Goal: Task Accomplishment & Management: Use online tool/utility

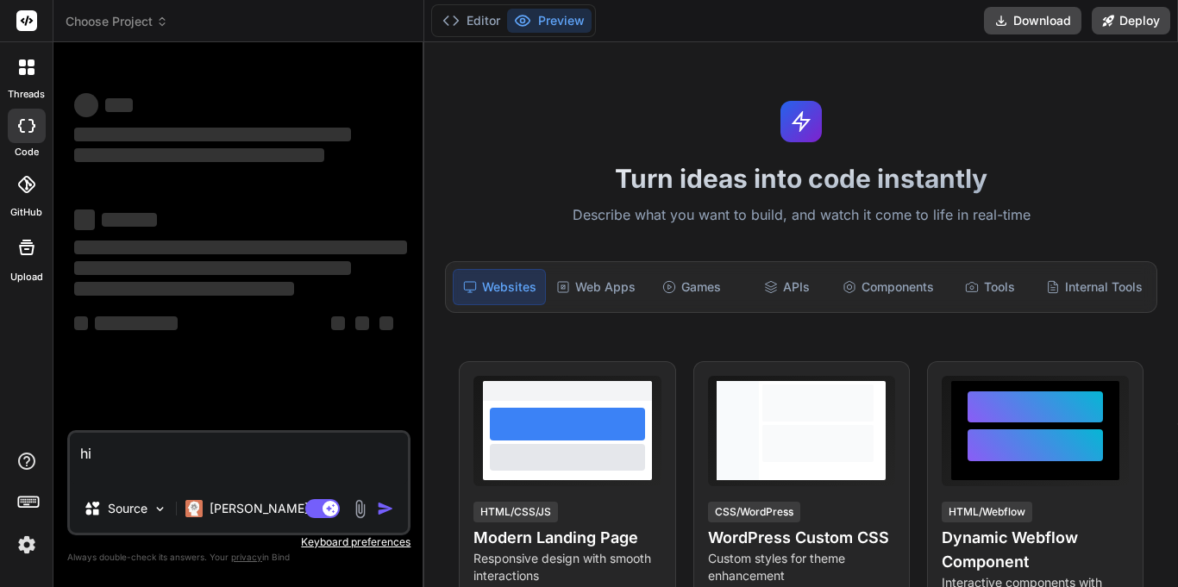
click at [267, 466] on textarea "hi" at bounding box center [239, 459] width 338 height 52
type textarea "x"
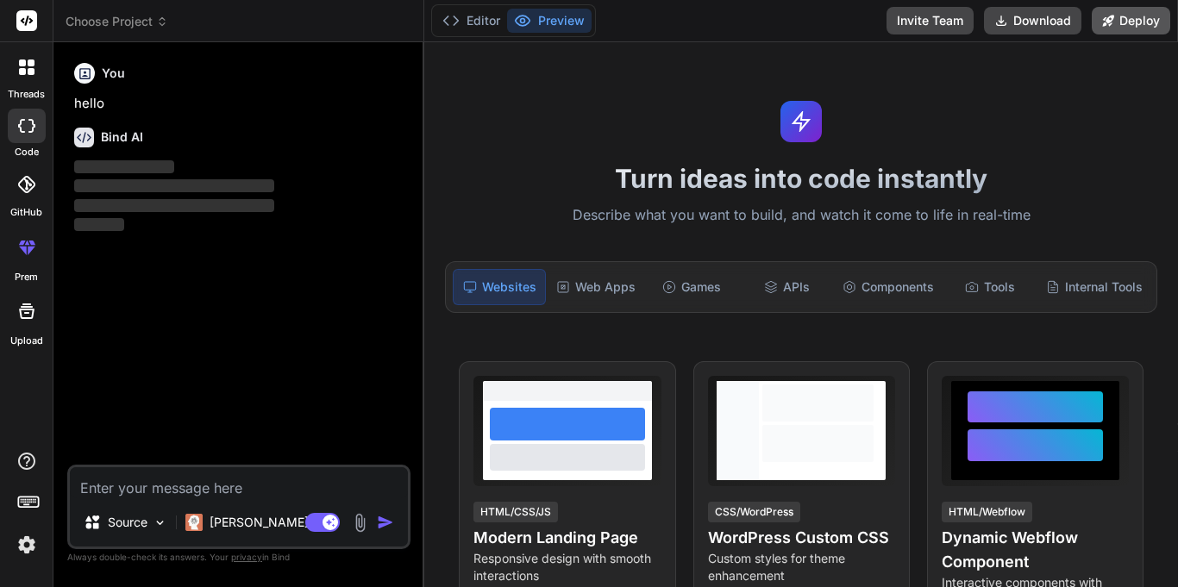
type textarea "x"
click at [14, 66] on div at bounding box center [27, 67] width 36 height 36
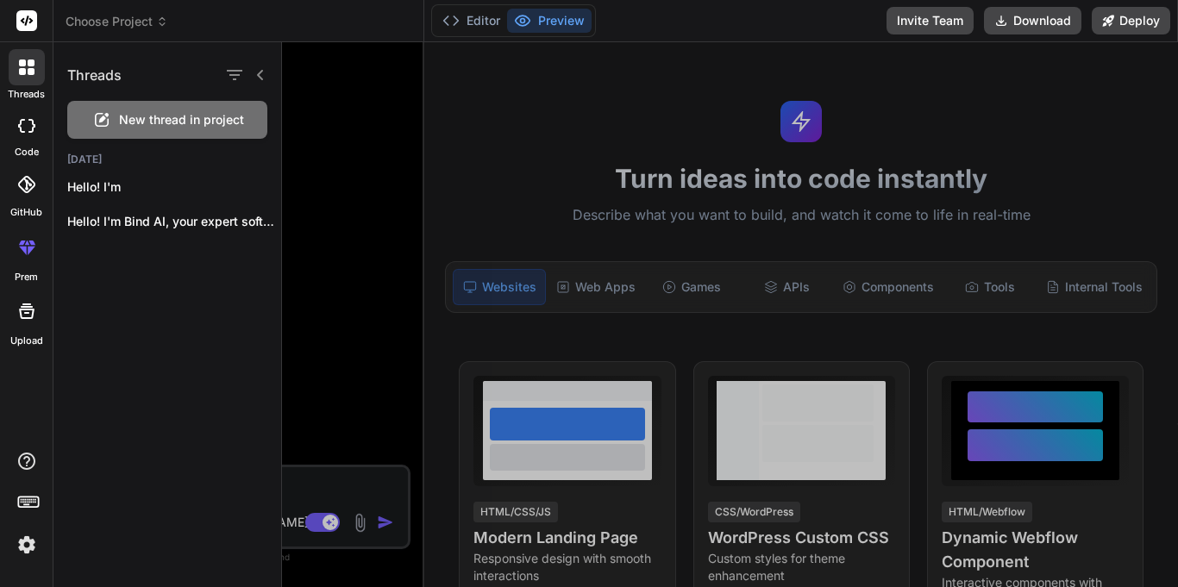
click at [38, 123] on div at bounding box center [27, 126] width 38 height 35
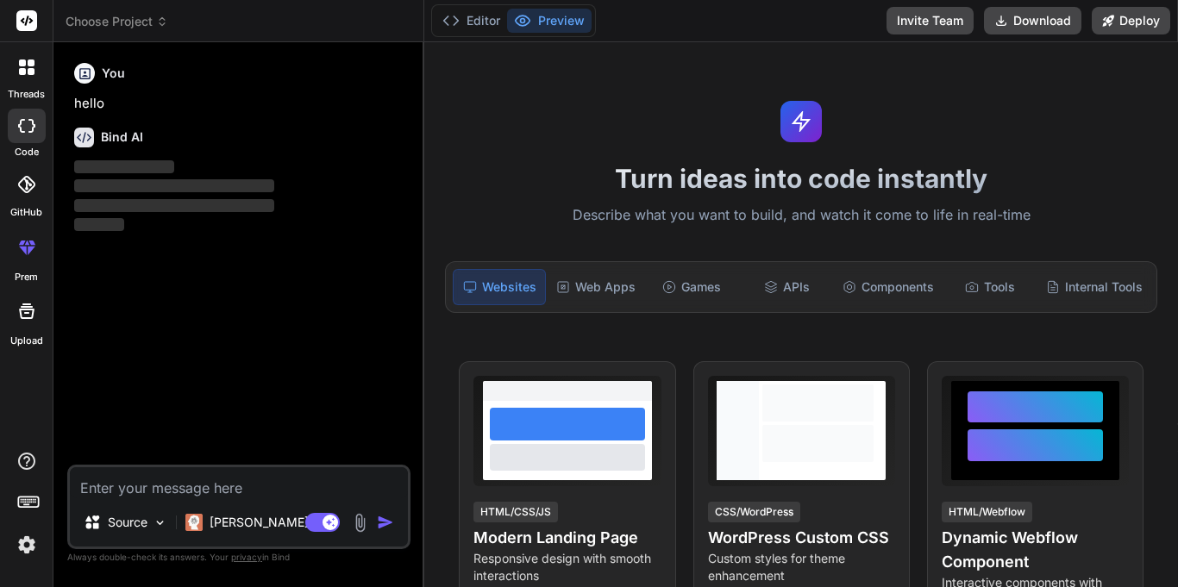
click at [30, 75] on div at bounding box center [27, 67] width 36 height 36
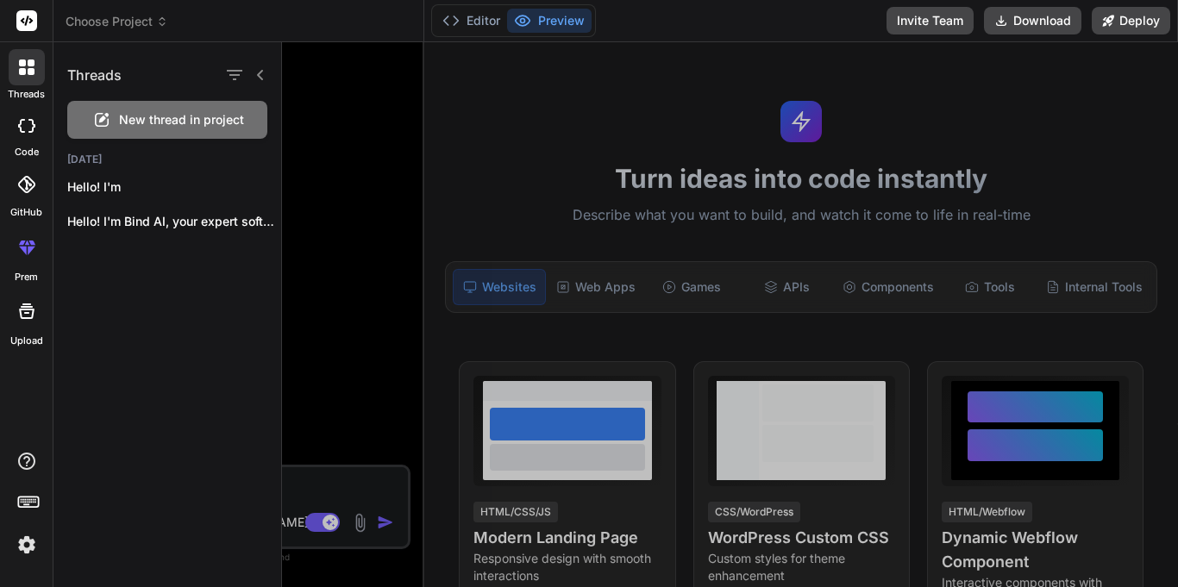
click at [156, 116] on span "New thread in project" at bounding box center [181, 119] width 125 height 17
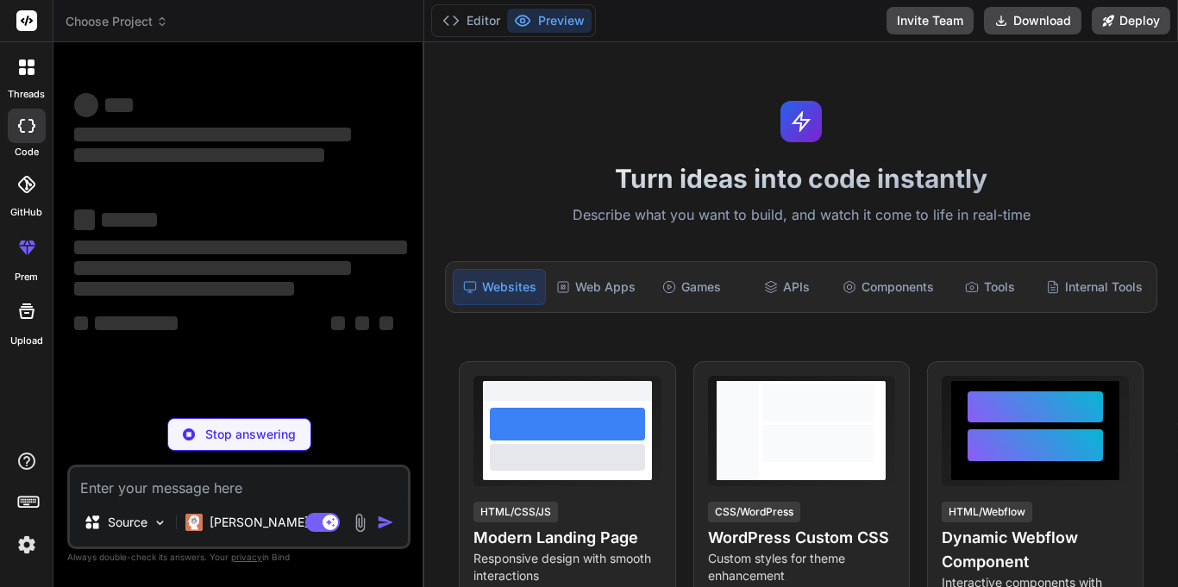
click at [28, 555] on img at bounding box center [26, 545] width 29 height 29
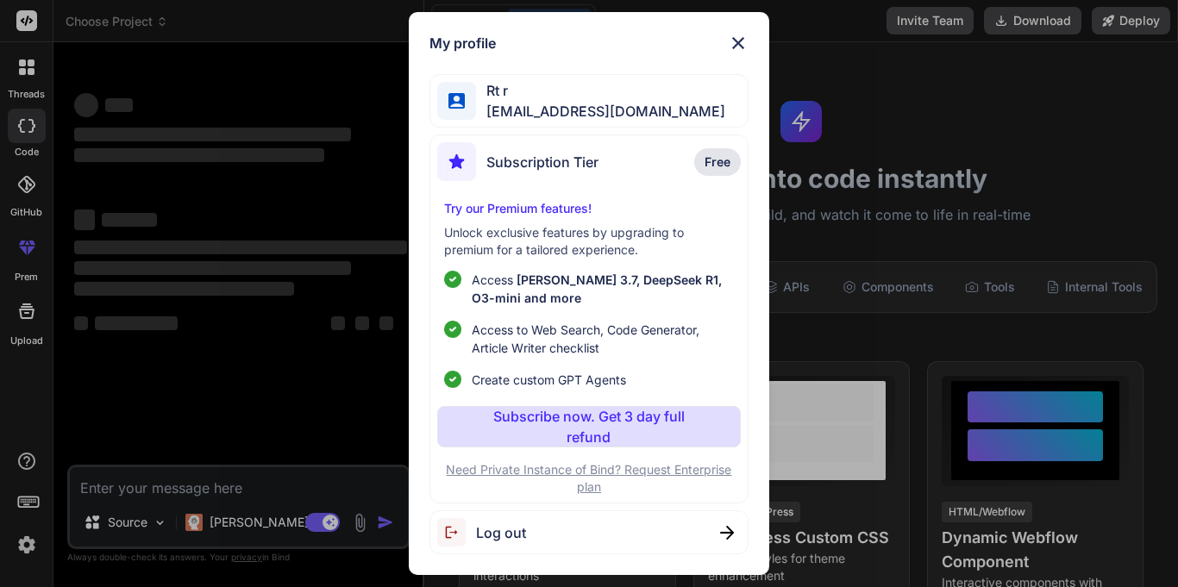
click at [735, 41] on img at bounding box center [738, 43] width 21 height 21
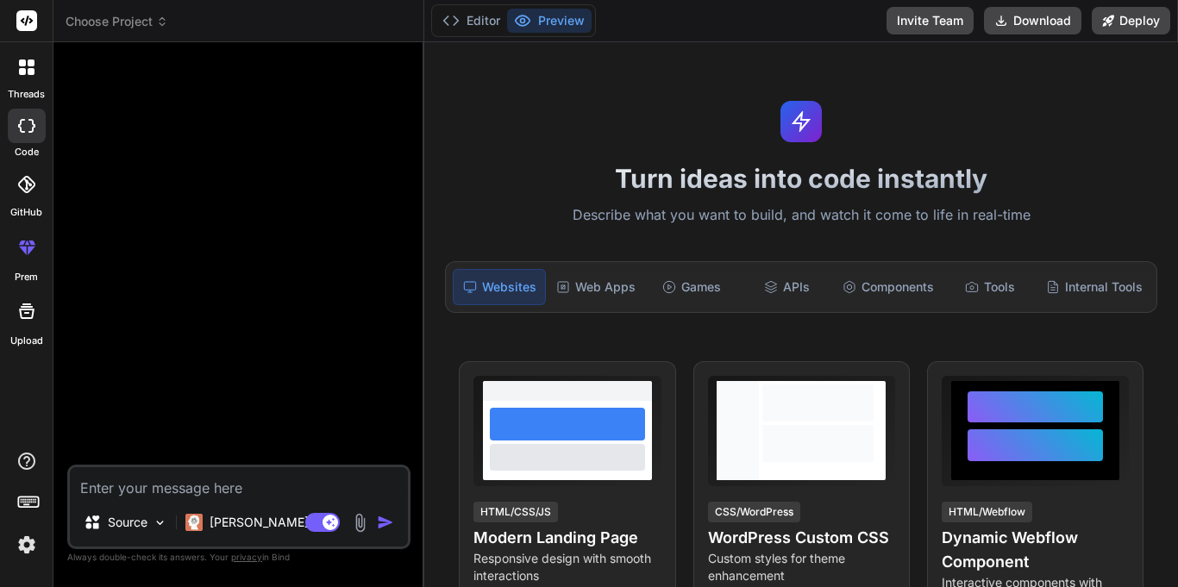
click at [24, 16] on rect at bounding box center [26, 20] width 21 height 21
click at [26, 16] on rect at bounding box center [26, 20] width 21 height 21
click at [24, 180] on icon at bounding box center [25, 184] width 17 height 17
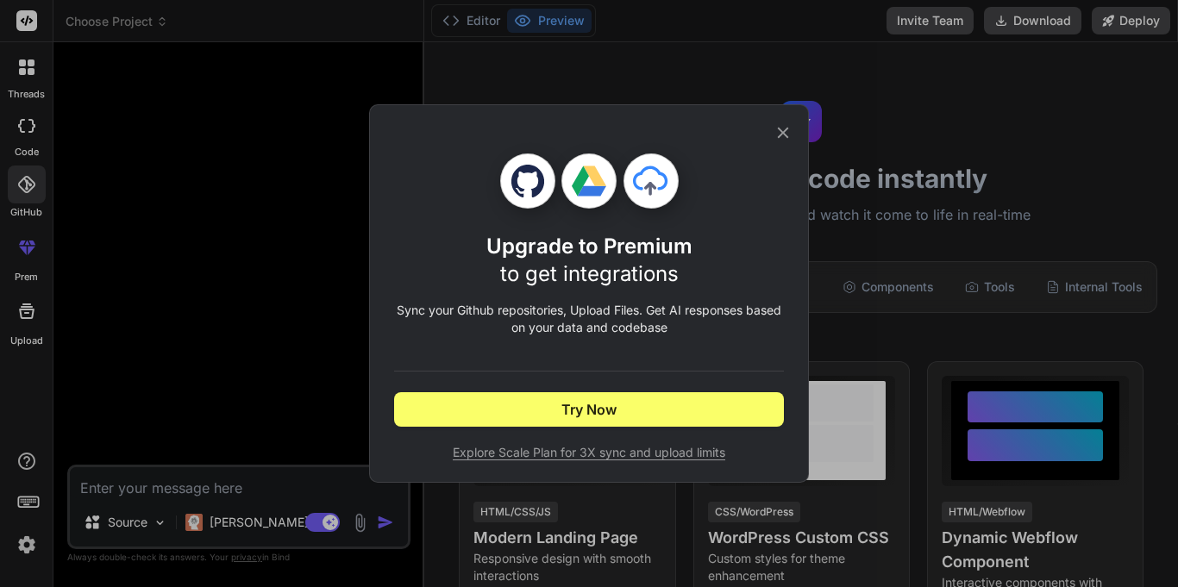
click at [24, 138] on div "Upgrade to Premium to get integrations Sync your Github repositories, Upload Fi…" at bounding box center [589, 293] width 1178 height 587
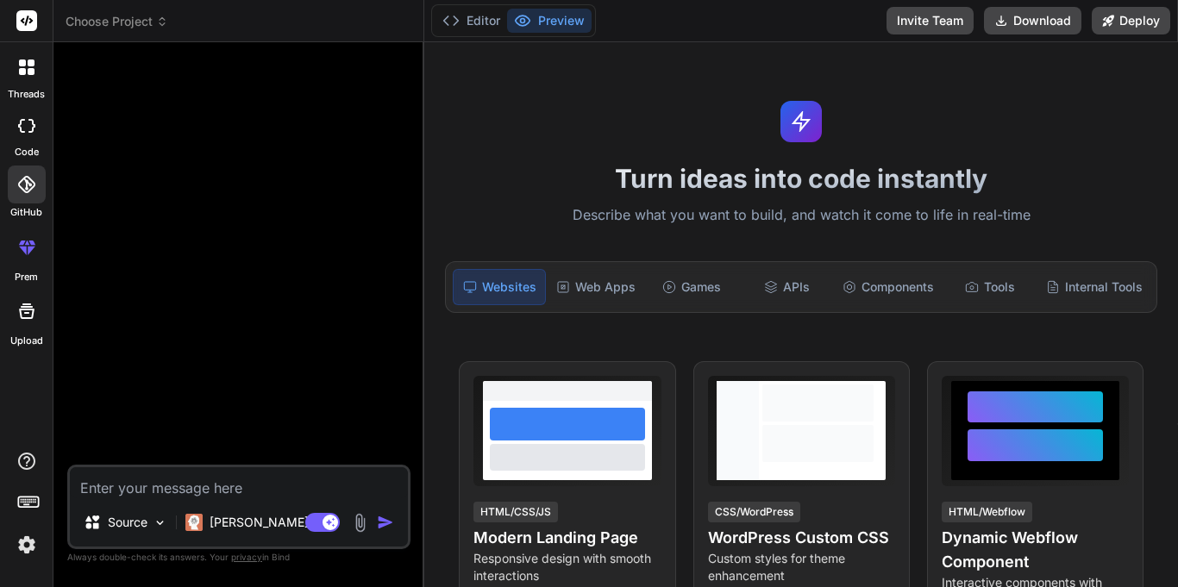
click at [28, 62] on icon at bounding box center [31, 63] width 7 height 7
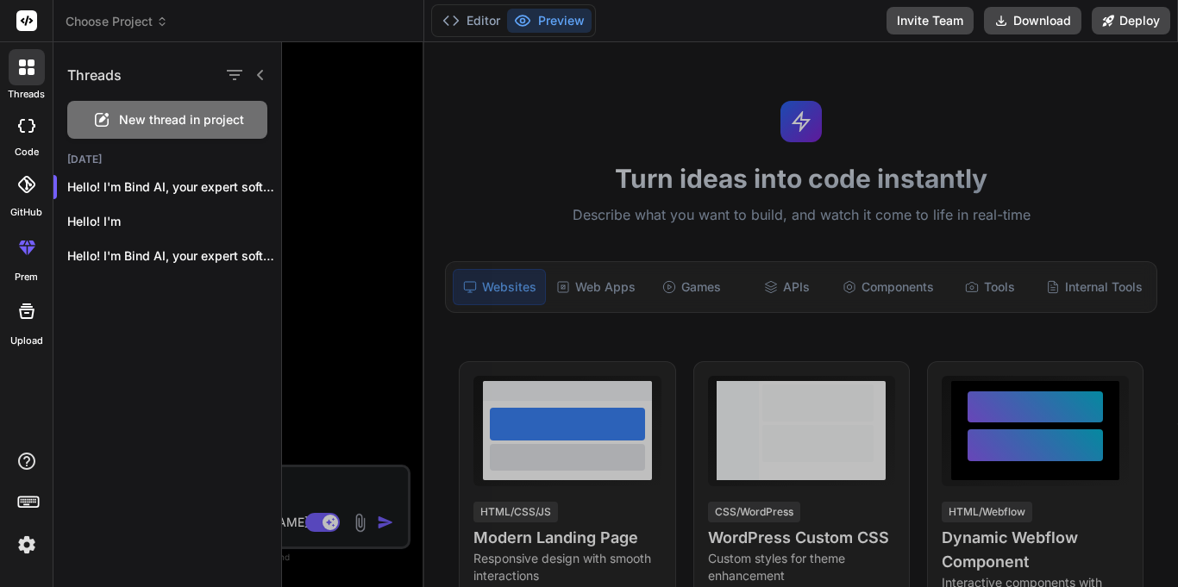
click at [28, 62] on icon at bounding box center [31, 63] width 7 height 7
click at [258, 75] on icon at bounding box center [260, 75] width 6 height 10
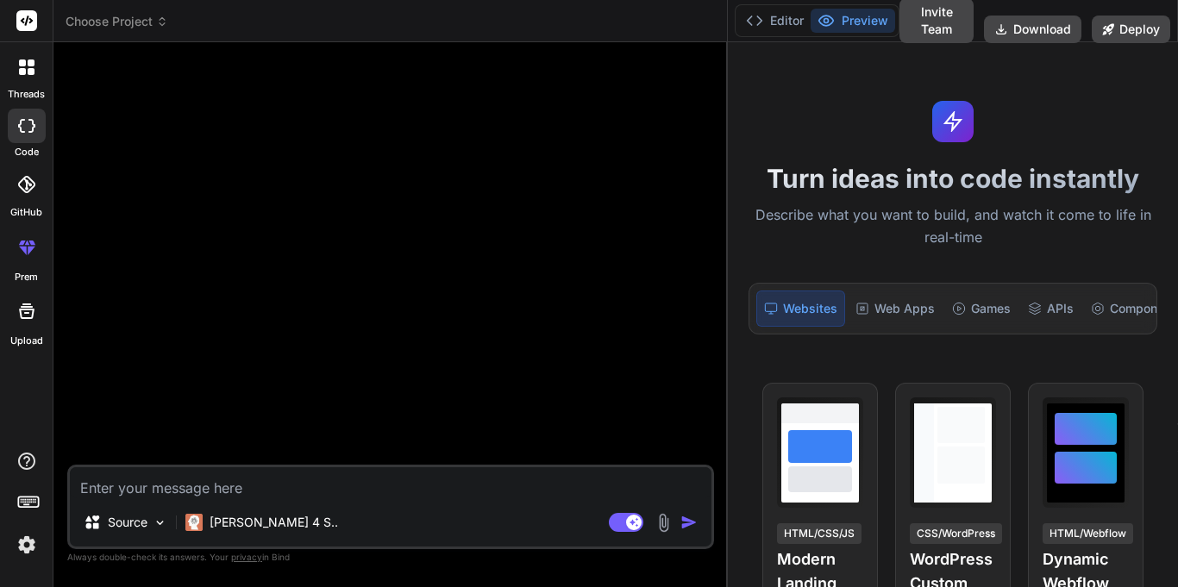
drag, startPoint x: 423, startPoint y: 204, endPoint x: 1064, endPoint y: 219, distance: 641.9
click at [1064, 219] on div "Choose Project Created with Pixso. Bind AI Web Search Created with Pixso. Code …" at bounding box center [615, 293] width 1125 height 587
drag, startPoint x: 728, startPoint y: 135, endPoint x: 841, endPoint y: 135, distance: 113.0
click at [841, 135] on div "Choose Project Created with Pixso. Bind AI Web Search Created with Pixso. Code …" at bounding box center [615, 293] width 1125 height 587
drag, startPoint x: 727, startPoint y: 370, endPoint x: 779, endPoint y: 366, distance: 51.9
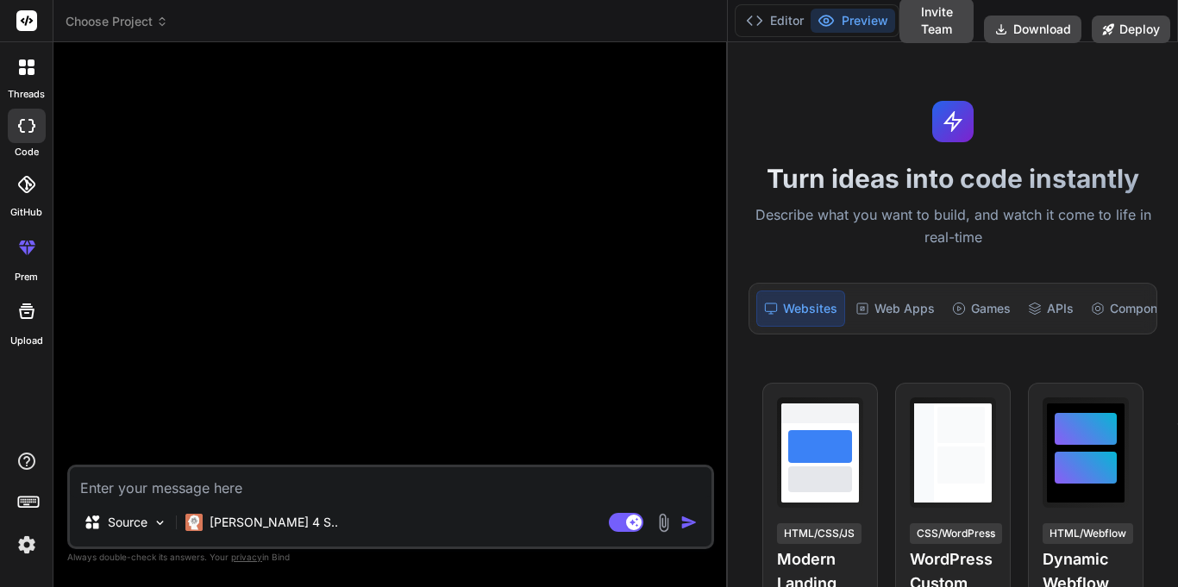
click at [779, 366] on div "Choose Project Created with Pixso. Bind AI Web Search Created with Pixso. Code …" at bounding box center [615, 293] width 1125 height 587
click at [28, 151] on label "code" at bounding box center [27, 152] width 24 height 15
click at [30, 126] on icon at bounding box center [26, 126] width 17 height 14
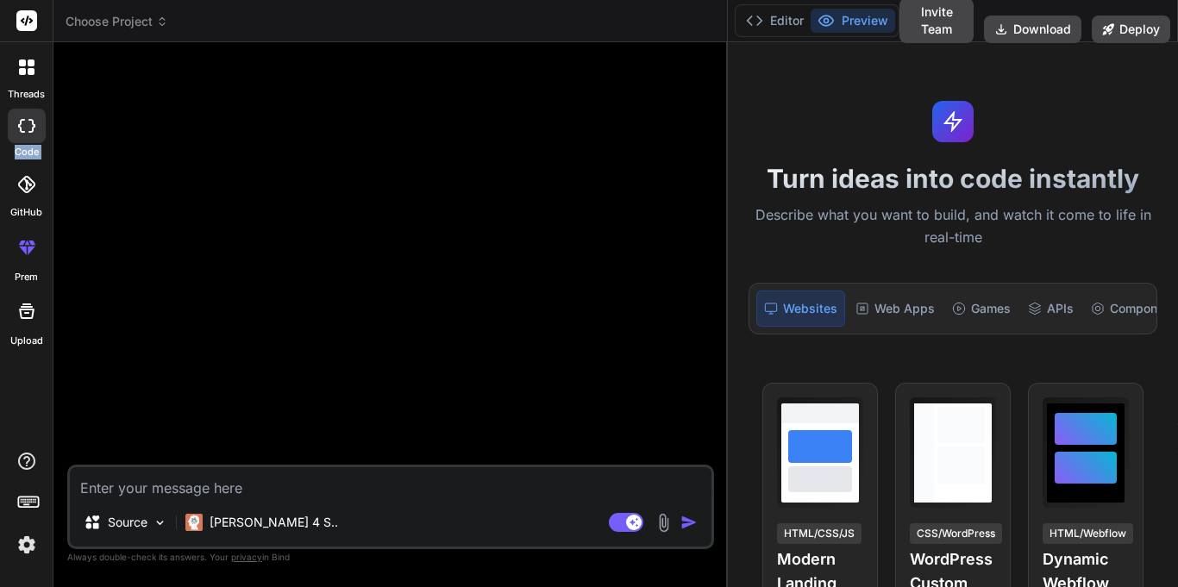
click at [30, 126] on icon at bounding box center [26, 126] width 17 height 14
type textarea "x"
click at [196, 474] on textarea at bounding box center [391, 483] width 642 height 31
type textarea "h"
type textarea "x"
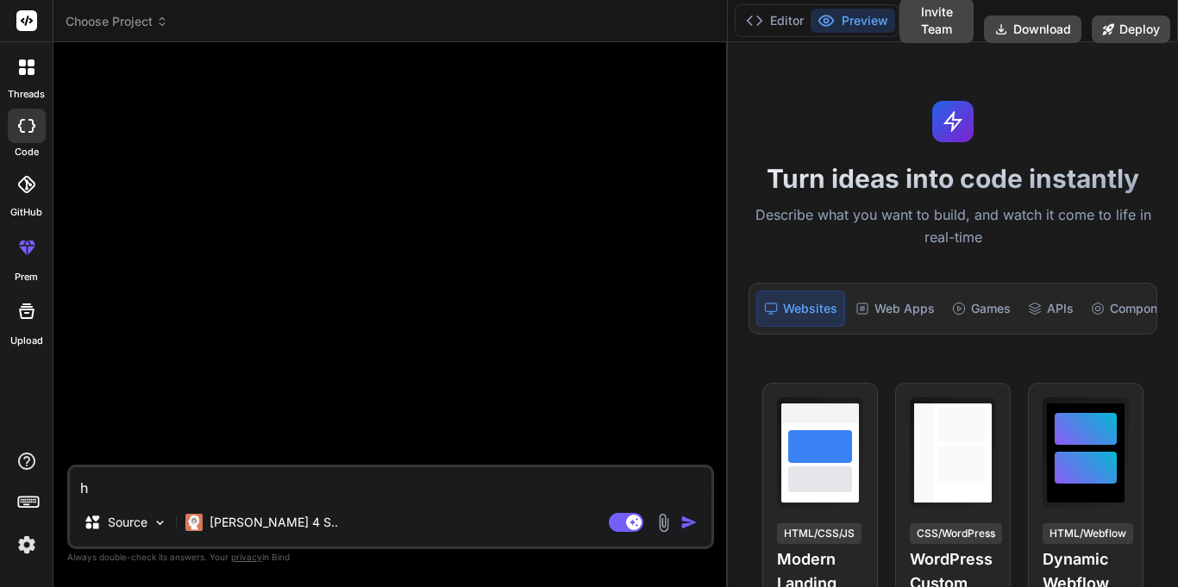
type textarea "hi"
type textarea "x"
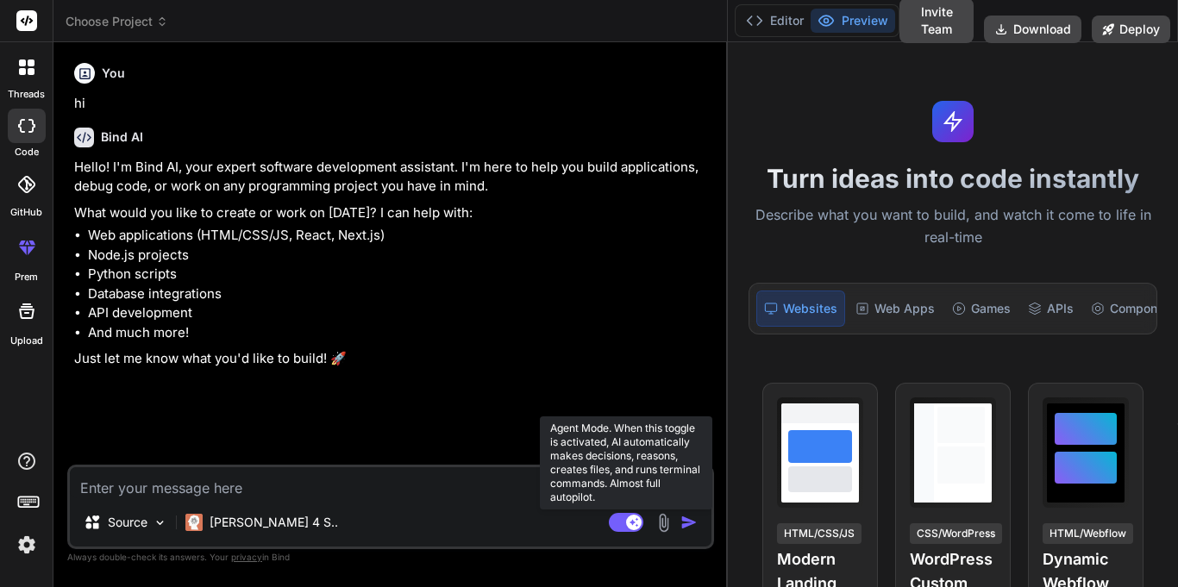
click at [626, 524] on rect at bounding box center [626, 522] width 35 height 19
click at [626, 524] on rect at bounding box center [619, 523] width 16 height 16
click at [626, 524] on rect at bounding box center [626, 522] width 35 height 19
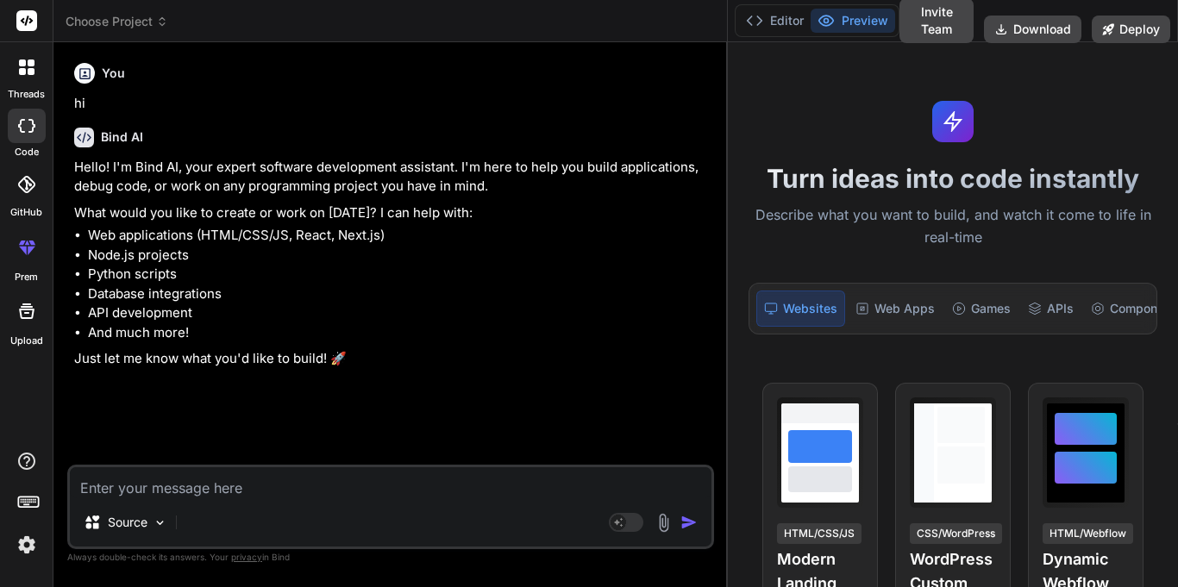
drag, startPoint x: 624, startPoint y: 355, endPoint x: 487, endPoint y: 314, distance: 143.0
click at [623, 354] on p "Just let me know what you'd like to build! 🚀" at bounding box center [392, 359] width 637 height 20
click at [765, 22] on button "Editor" at bounding box center [775, 21] width 72 height 24
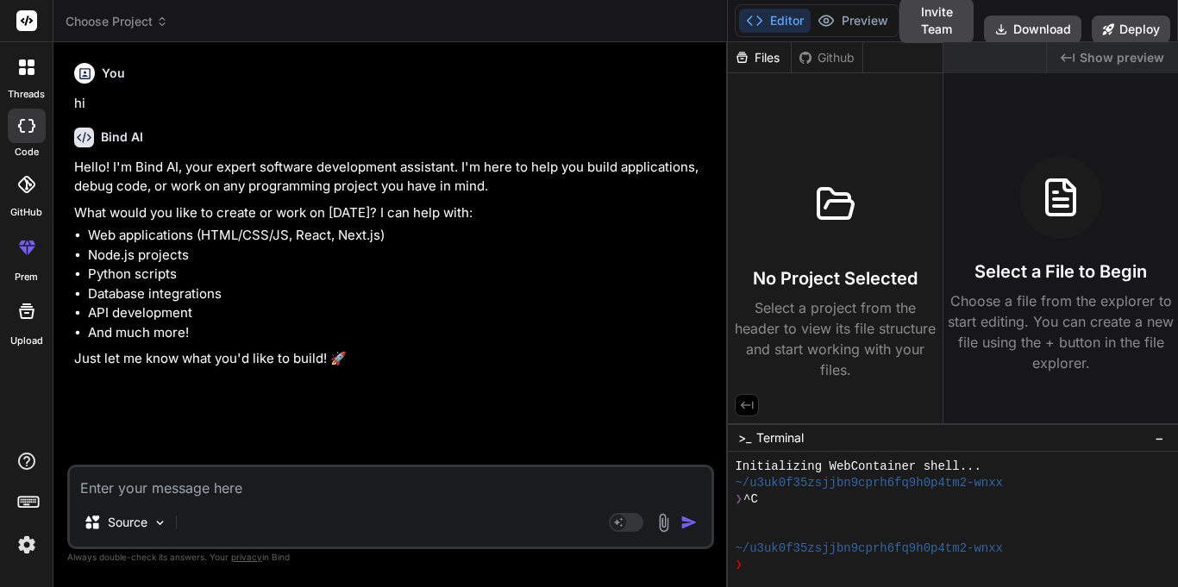
click at [765, 21] on button "Editor" at bounding box center [775, 21] width 72 height 24
click at [820, 16] on icon at bounding box center [826, 20] width 17 height 17
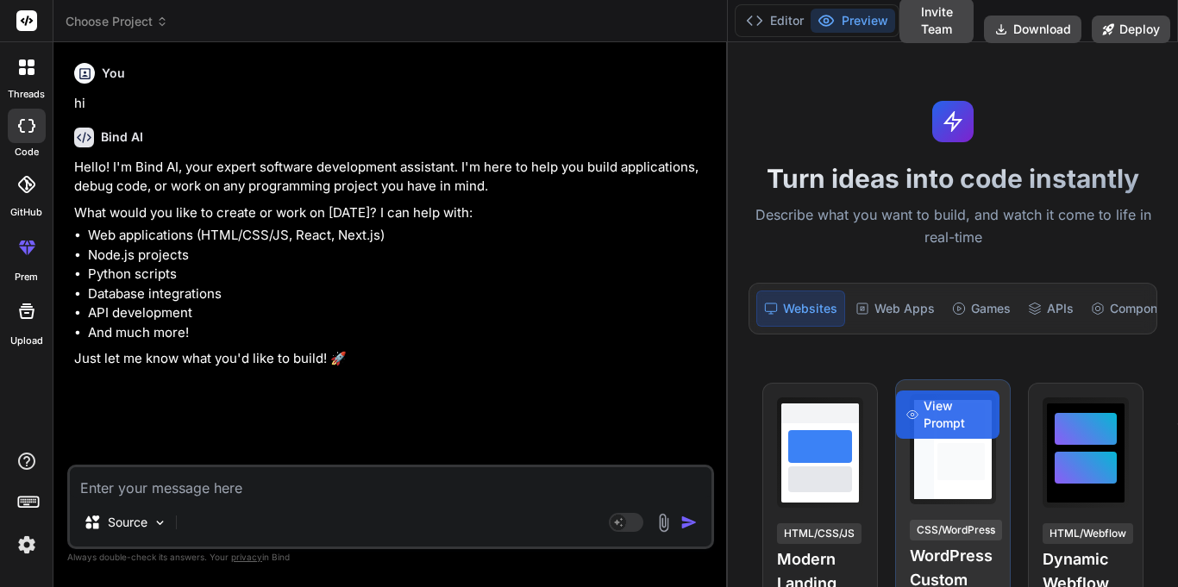
scroll to position [259, 0]
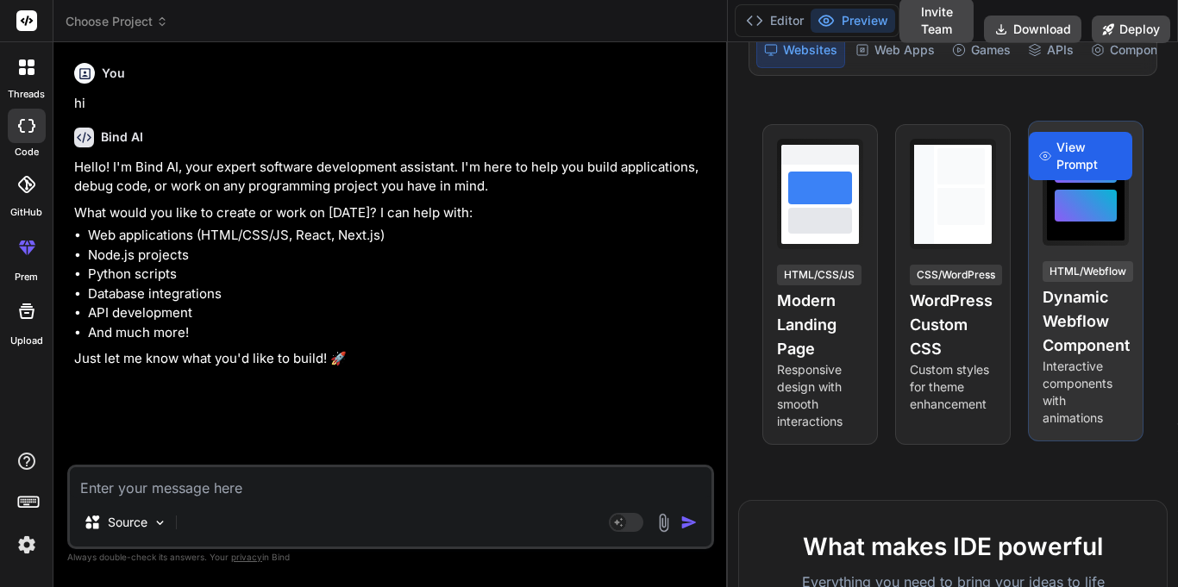
click at [1092, 173] on span "View Prompt" at bounding box center [1090, 156] width 66 height 35
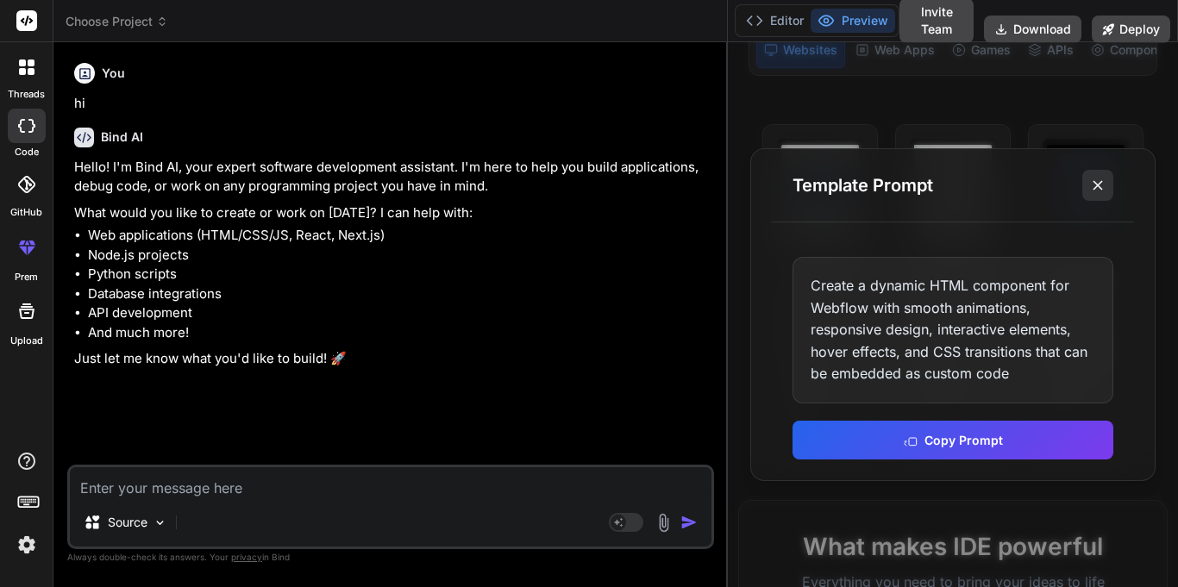
click at [1094, 189] on line at bounding box center [1098, 185] width 9 height 9
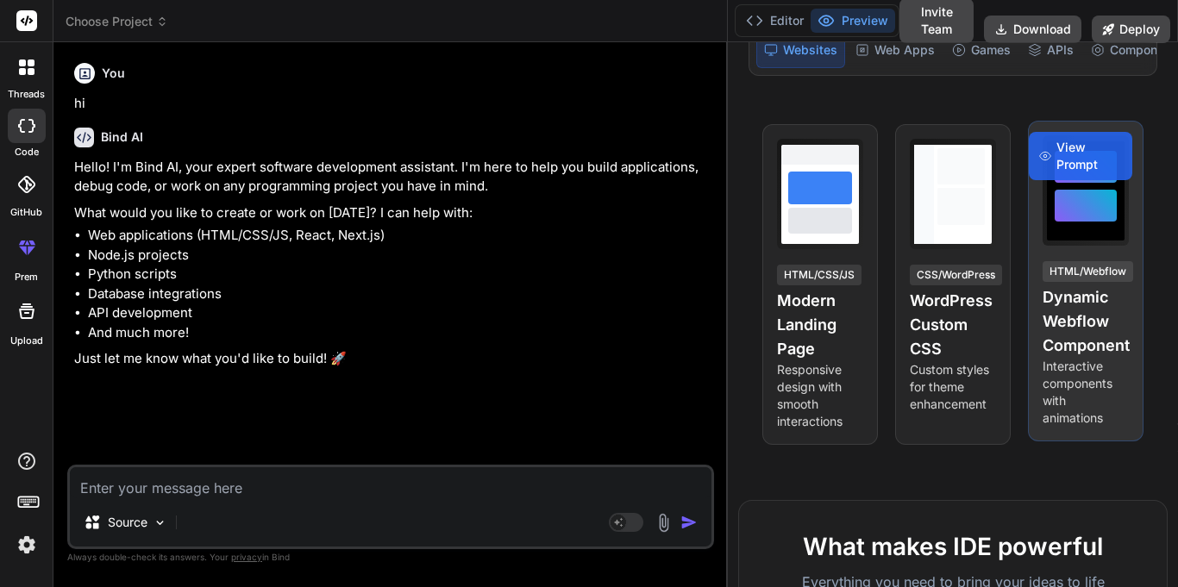
click at [1091, 207] on div at bounding box center [1086, 206] width 62 height 32
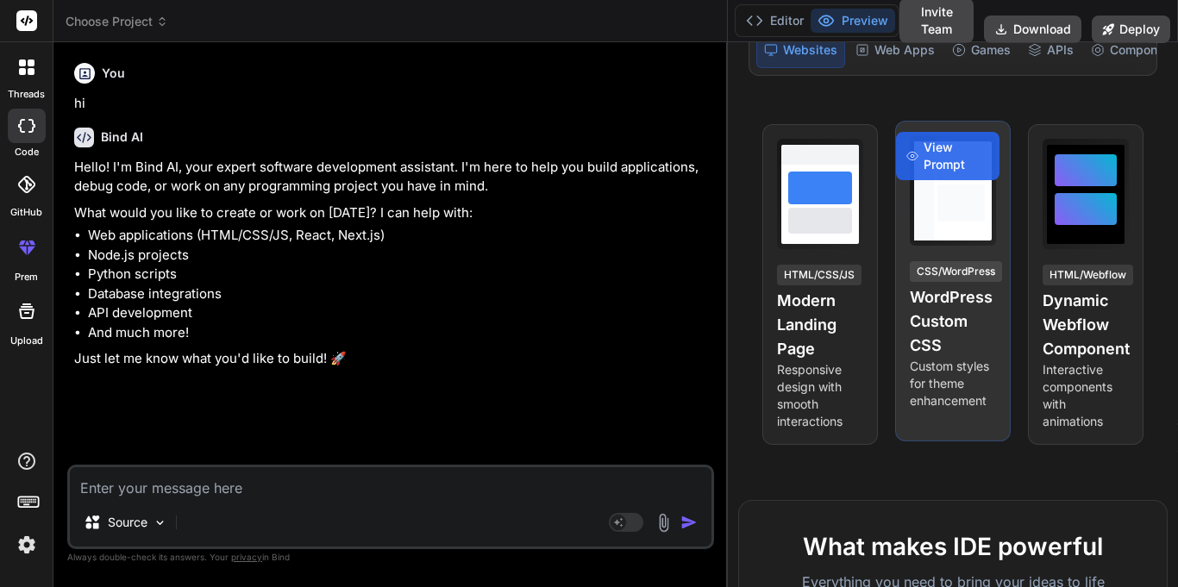
click at [980, 196] on div at bounding box center [953, 190] width 78 height 99
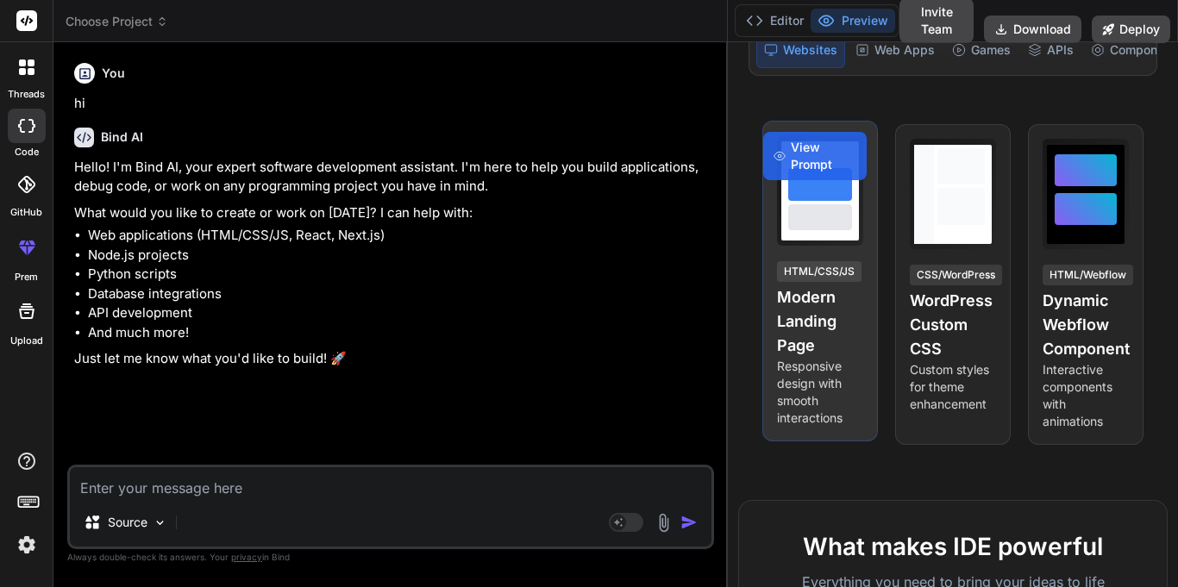
click at [826, 246] on div at bounding box center [820, 190] width 86 height 110
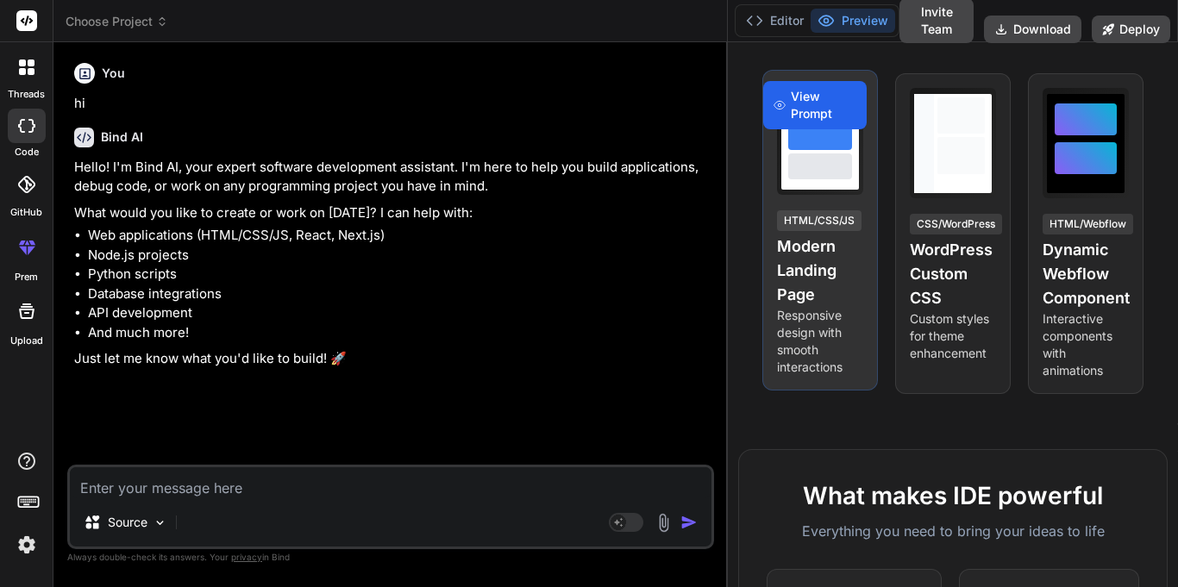
scroll to position [0, 0]
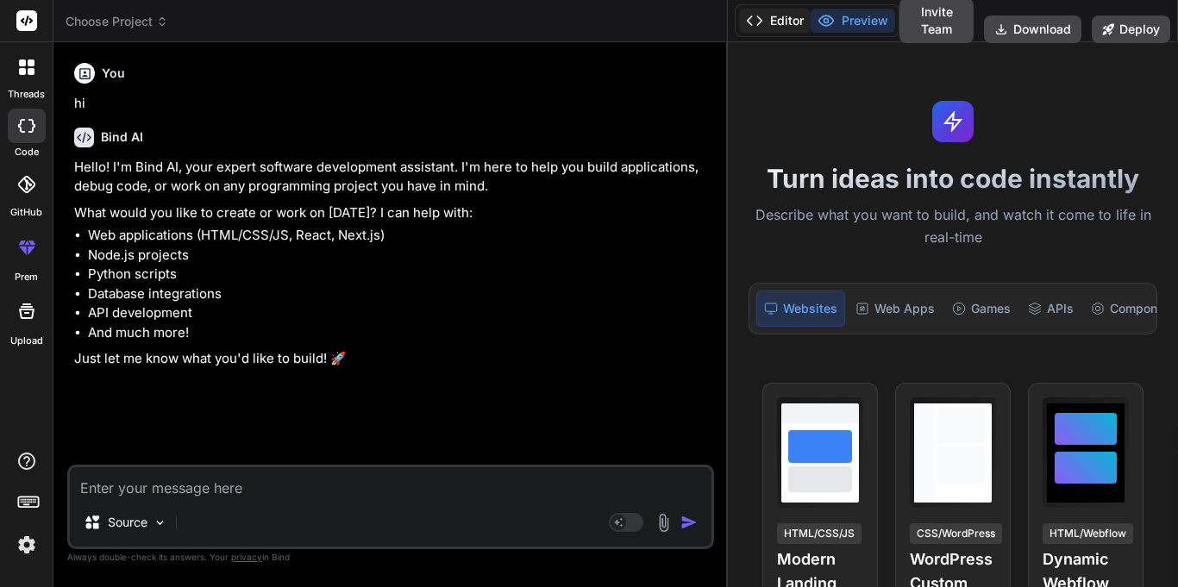
click at [769, 19] on button "Editor" at bounding box center [775, 21] width 72 height 24
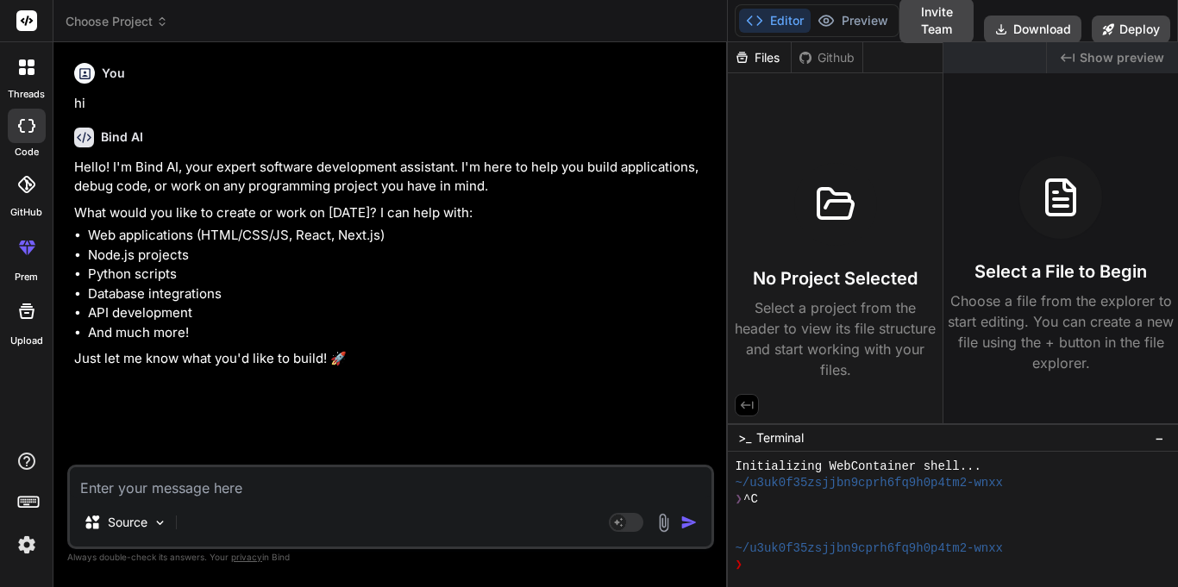
drag, startPoint x: 725, startPoint y: 35, endPoint x: 725, endPoint y: 60, distance: 25.0
click at [714, 38] on header "Choose Project Created with Pixso." at bounding box center [390, 21] width 675 height 42
drag, startPoint x: 727, startPoint y: 97, endPoint x: 893, endPoint y: 165, distance: 178.8
click at [893, 165] on div "Choose Project Created with Pixso. Bind AI Web Search Created with Pixso. Code …" at bounding box center [615, 293] width 1125 height 587
click at [1155, 434] on span "−" at bounding box center [1159, 438] width 9 height 17
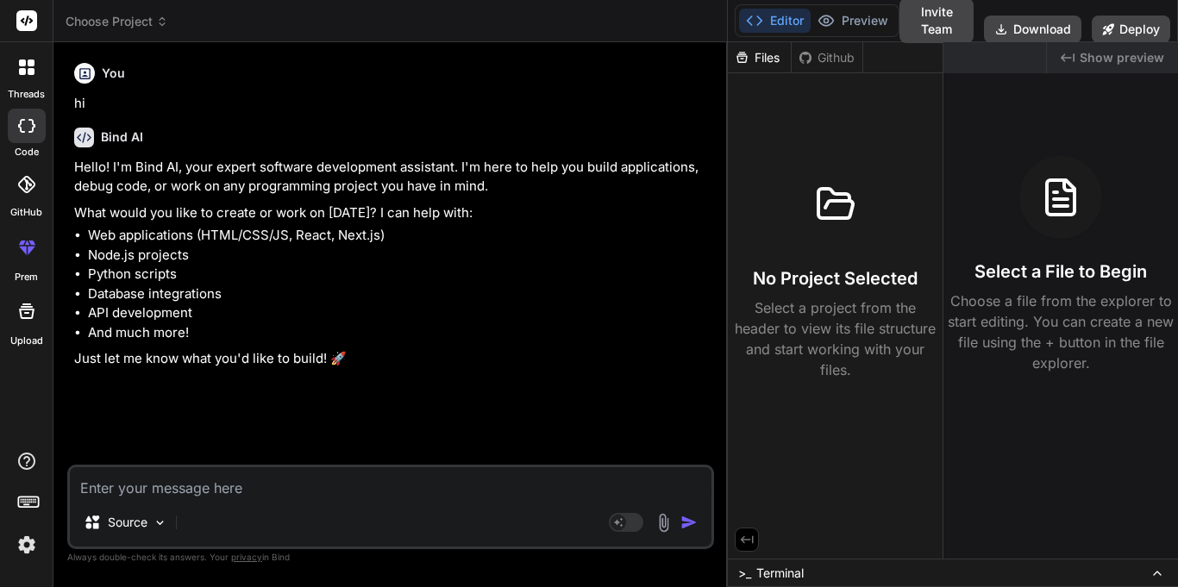
drag, startPoint x: 1160, startPoint y: 0, endPoint x: 567, endPoint y: 195, distance: 624.7
click at [567, 195] on p "Hello! I'm Bind AI, your expert software development assistant. I'm here to hel…" at bounding box center [392, 177] width 637 height 39
click at [759, 546] on button at bounding box center [747, 540] width 24 height 24
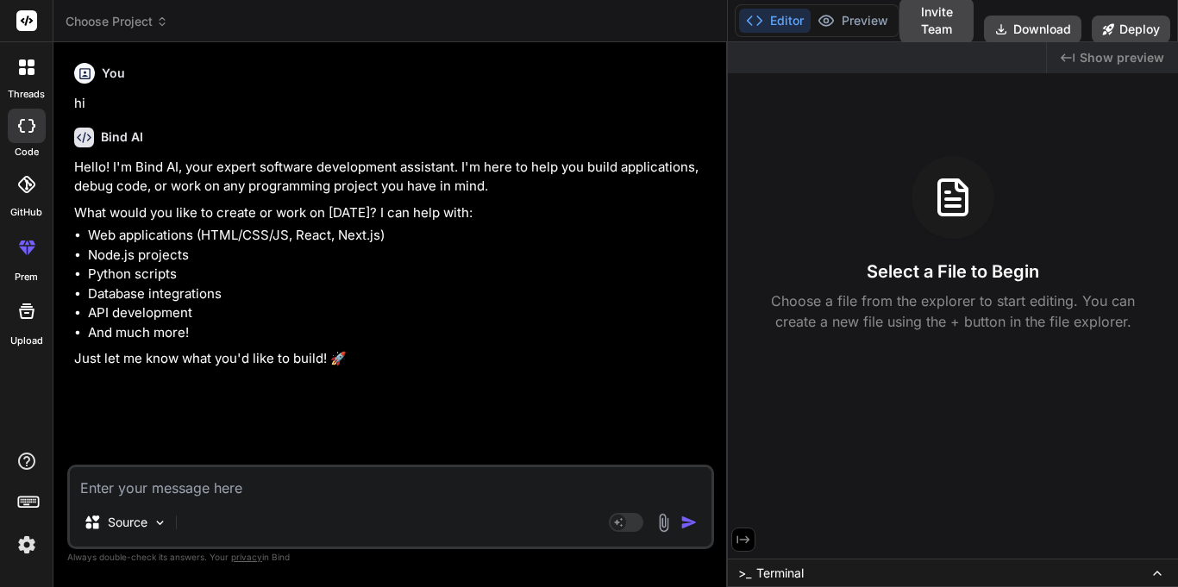
click at [749, 542] on icon at bounding box center [744, 540] width 16 height 16
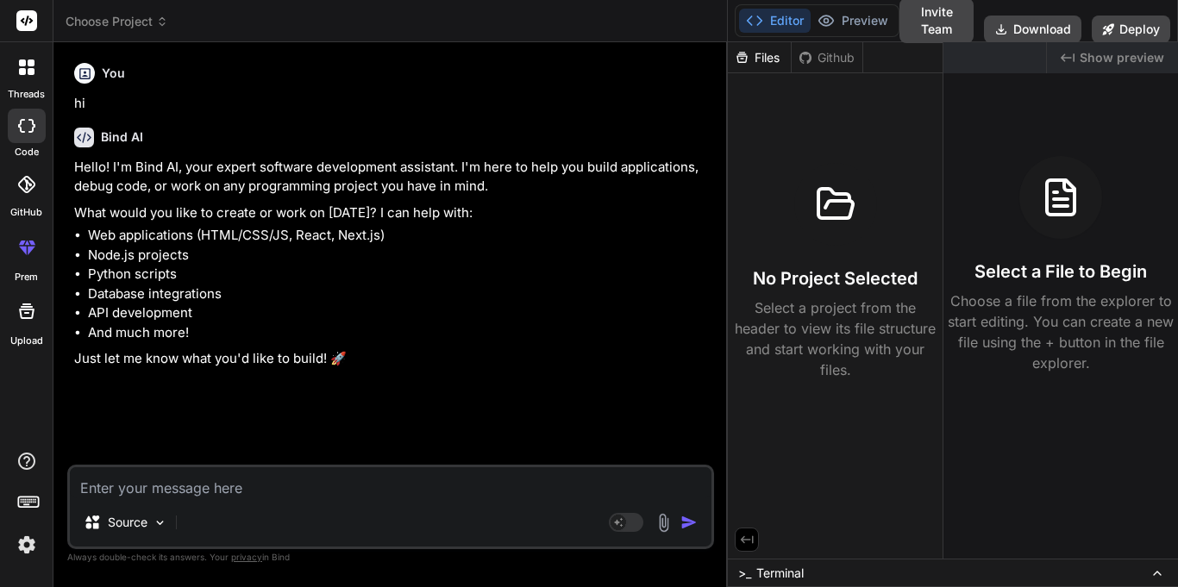
click at [749, 542] on icon at bounding box center [747, 540] width 16 height 16
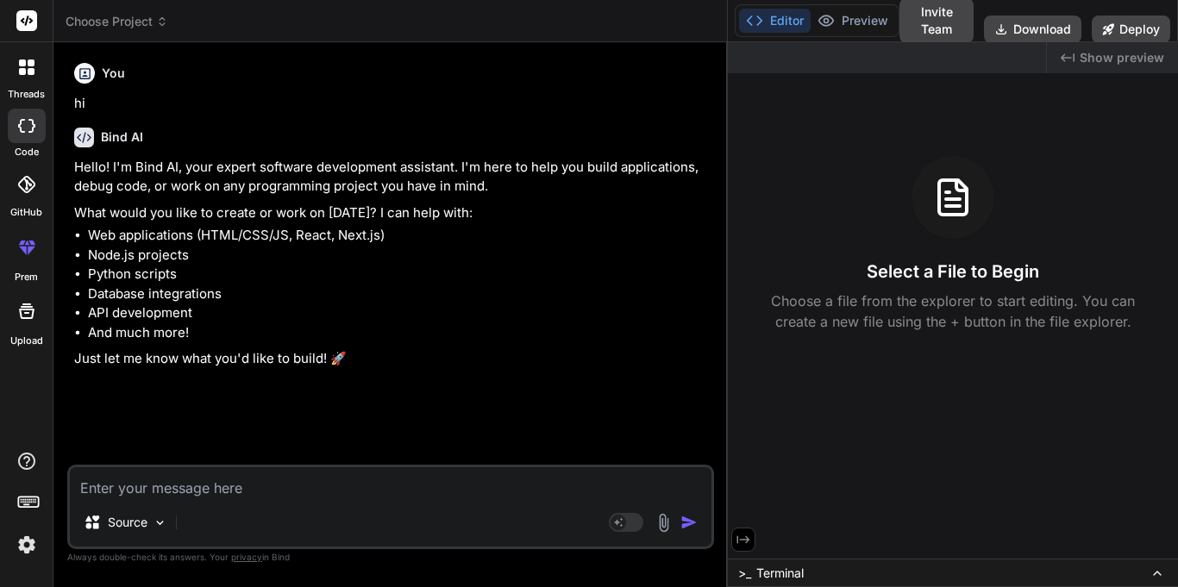
click at [732, 348] on div "Created with Pixso. Show preview Select a File to Begin Choose a file from the …" at bounding box center [953, 300] width 450 height 517
drag, startPoint x: 728, startPoint y: 347, endPoint x: 747, endPoint y: 351, distance: 19.5
drag, startPoint x: 747, startPoint y: 351, endPoint x: 766, endPoint y: 427, distance: 78.2
drag, startPoint x: 766, startPoint y: 427, endPoint x: 738, endPoint y: 22, distance: 405.6
drag, startPoint x: 738, startPoint y: 22, endPoint x: 725, endPoint y: 25, distance: 12.4
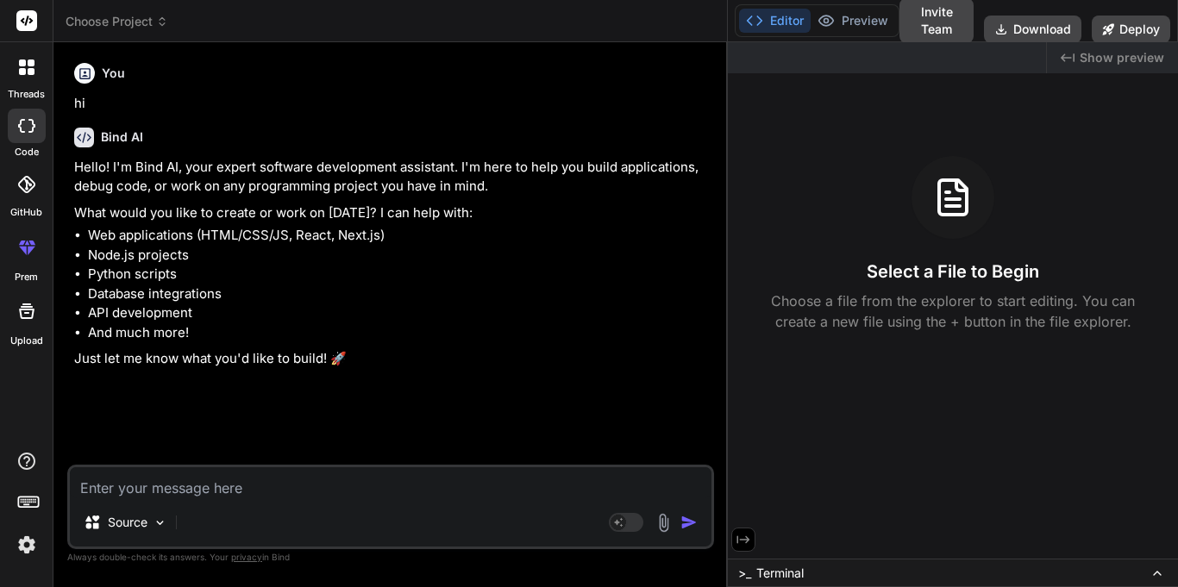
click at [725, 25] on div "Choose Project Created with Pixso." at bounding box center [390, 21] width 674 height 17
click at [841, 29] on button "Preview" at bounding box center [853, 21] width 85 height 24
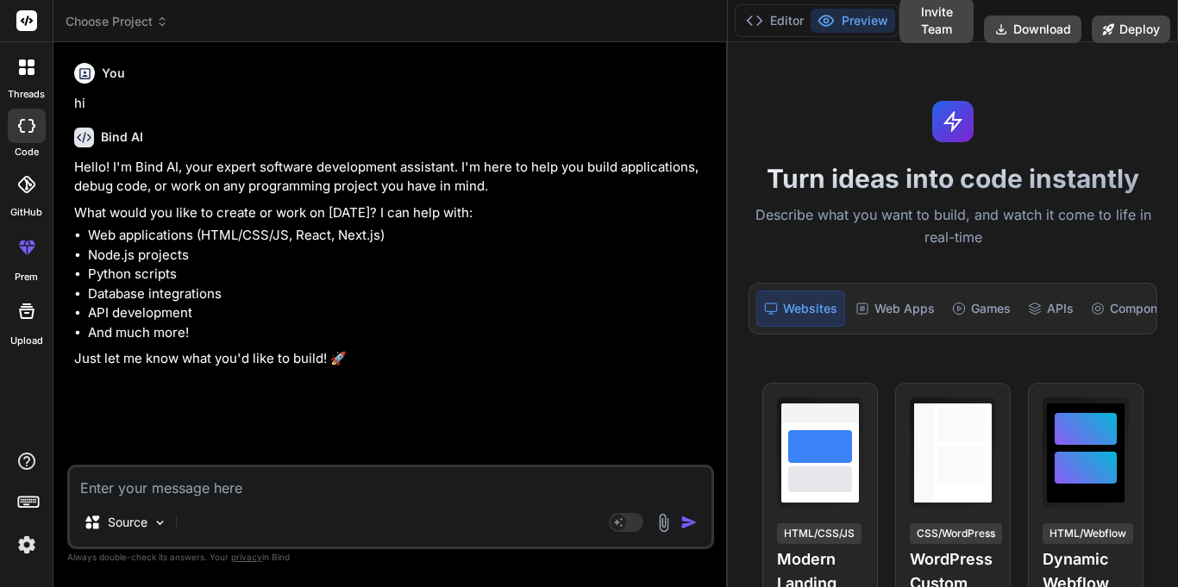
click at [731, 20] on div "Editor Preview Invite Team Download Deploy" at bounding box center [953, 21] width 450 height 42
click at [753, 20] on icon at bounding box center [754, 20] width 17 height 17
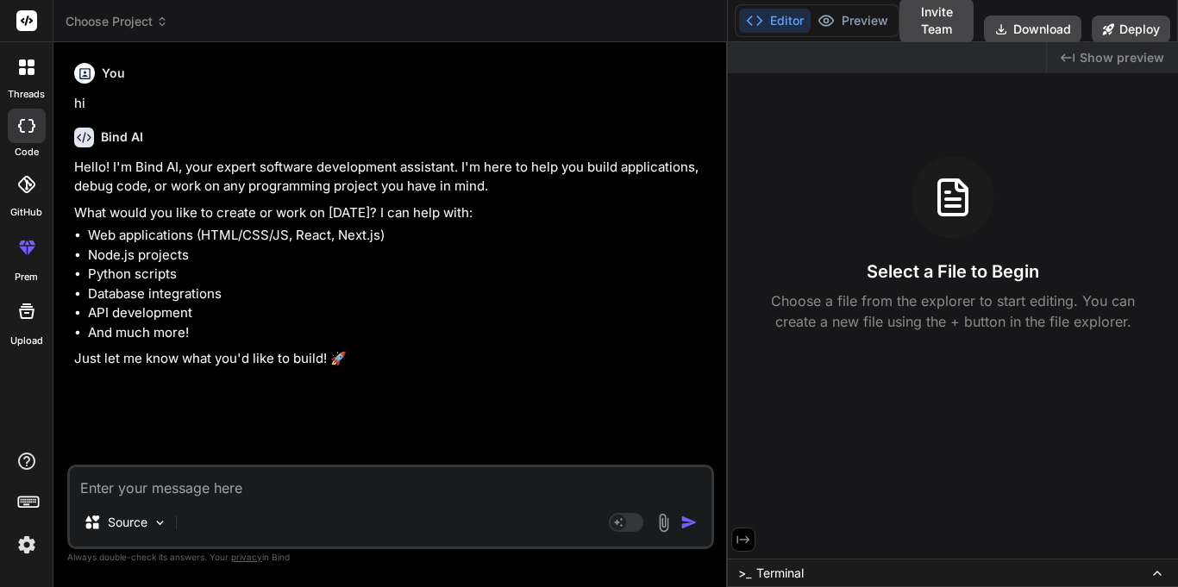
click at [725, 17] on div "Choose Project Created with Pixso." at bounding box center [390, 21] width 674 height 17
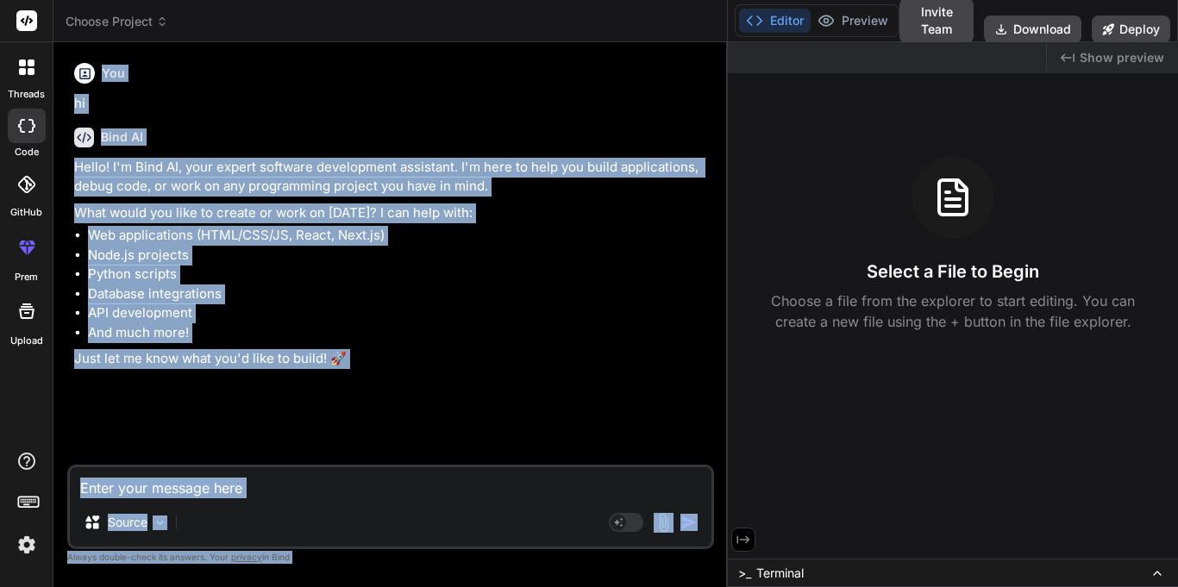
drag, startPoint x: 728, startPoint y: 16, endPoint x: 710, endPoint y: 16, distance: 18.1
click at [715, 16] on div "Choose Project Created with Pixso. Bind AI Web Search Created with Pixso. Code …" at bounding box center [615, 293] width 1125 height 587
click at [709, 16] on div "Choose Project" at bounding box center [391, 21] width 650 height 17
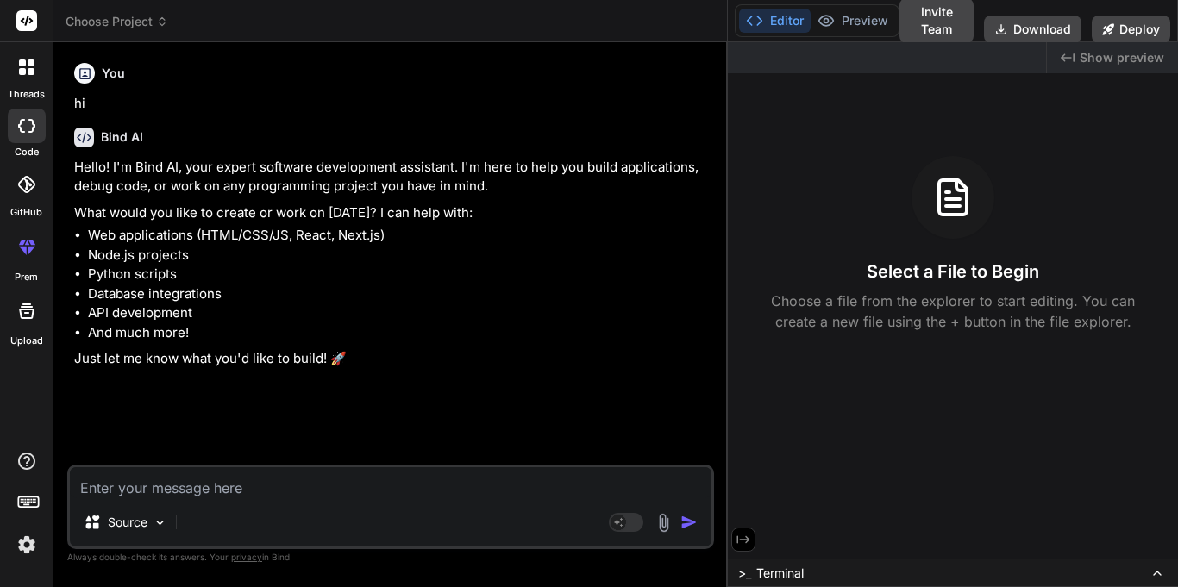
click at [38, 195] on div at bounding box center [27, 185] width 38 height 38
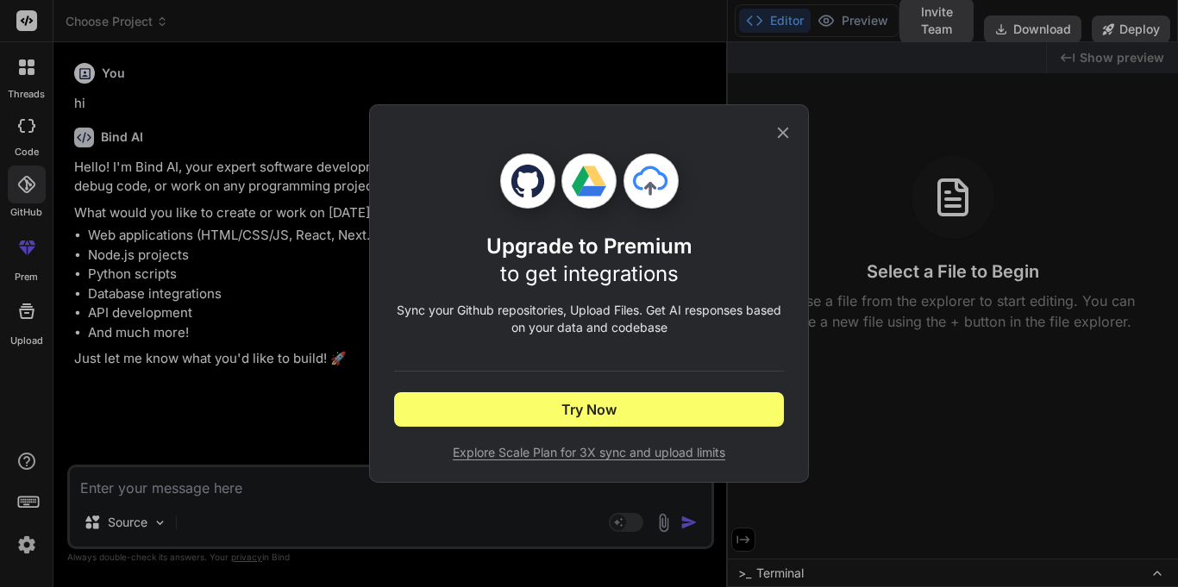
click at [28, 321] on div "Upgrade to Premium to get integrations Sync your Github repositories, Upload Fi…" at bounding box center [589, 293] width 1178 height 587
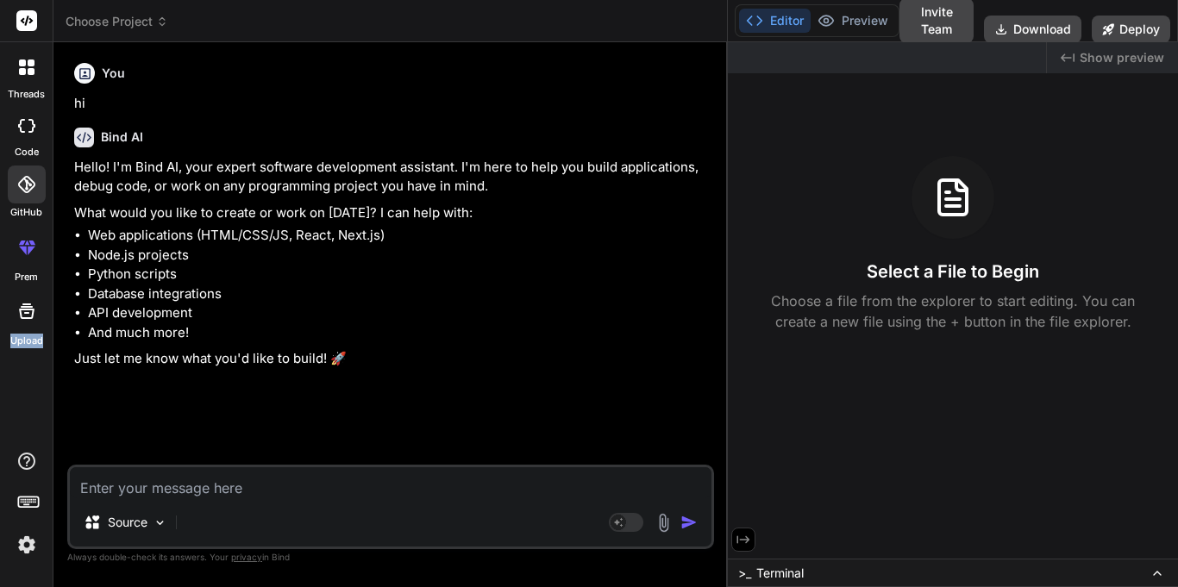
click at [28, 321] on icon at bounding box center [26, 311] width 21 height 21
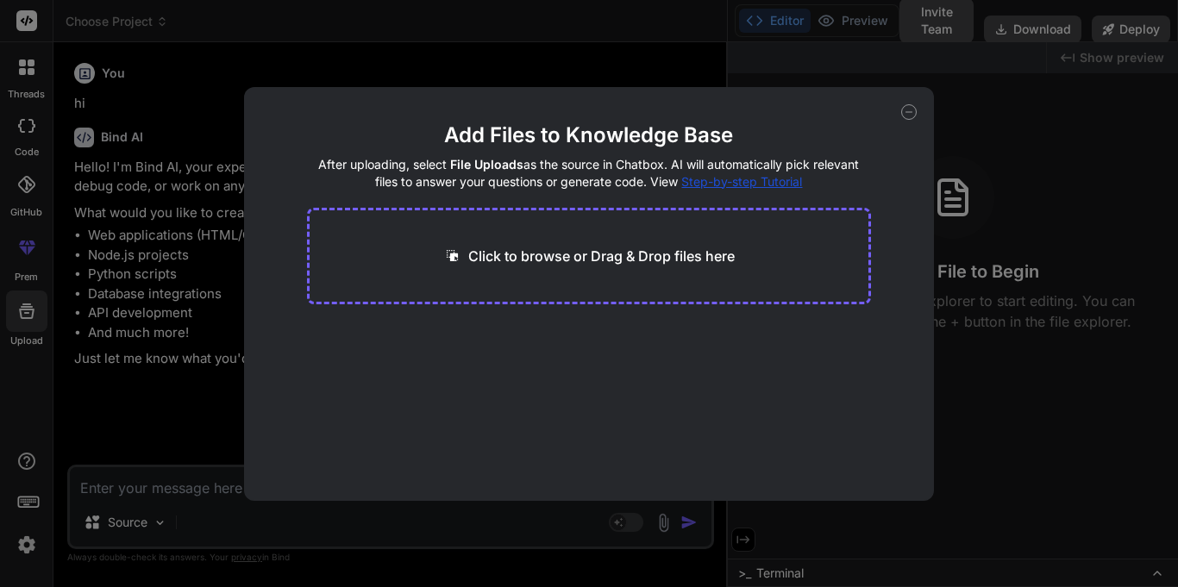
click at [28, 321] on div "Add Files to Knowledge Base After uploading, select File Uploads as the source …" at bounding box center [589, 293] width 1178 height 587
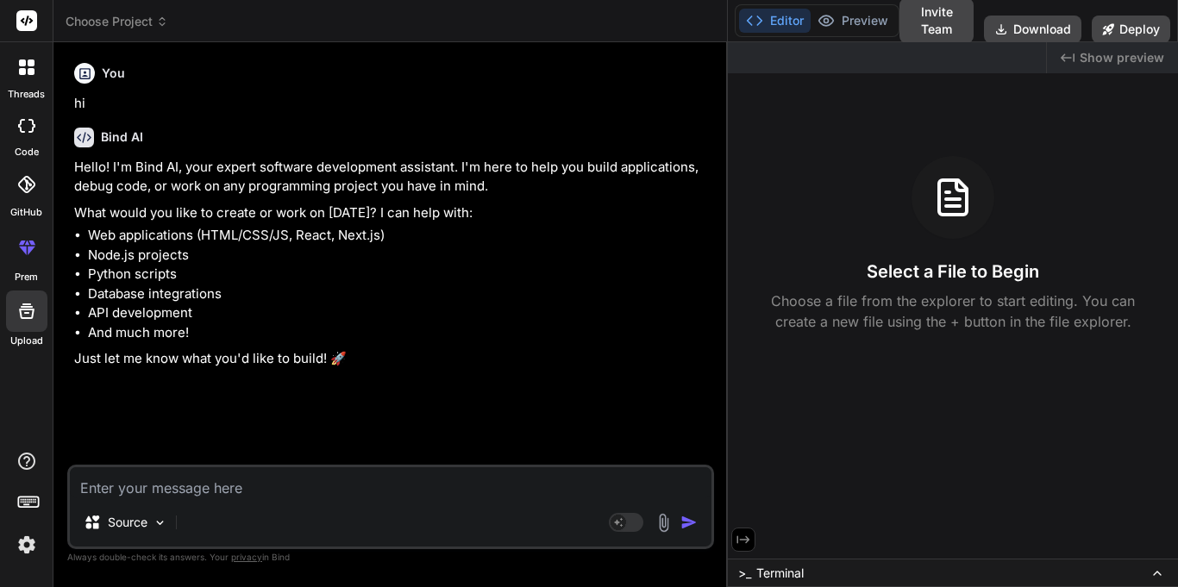
click at [28, 59] on div at bounding box center [27, 67] width 36 height 36
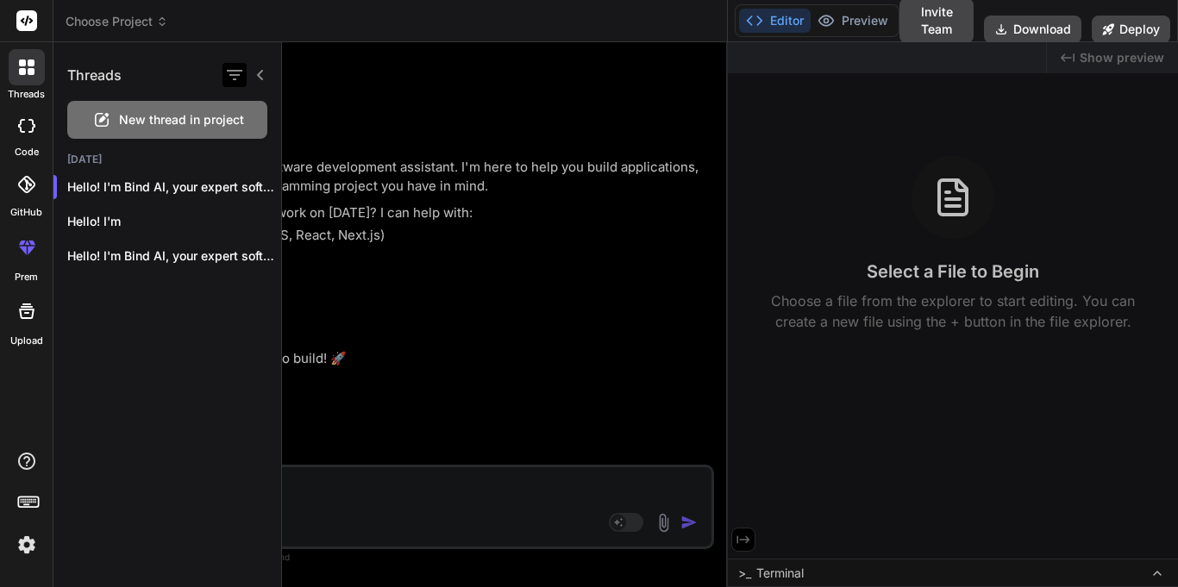
click at [237, 74] on icon "button" at bounding box center [235, 75] width 16 height 10
click at [248, 76] on div at bounding box center [245, 75] width 45 height 24
click at [254, 76] on icon at bounding box center [261, 75] width 14 height 14
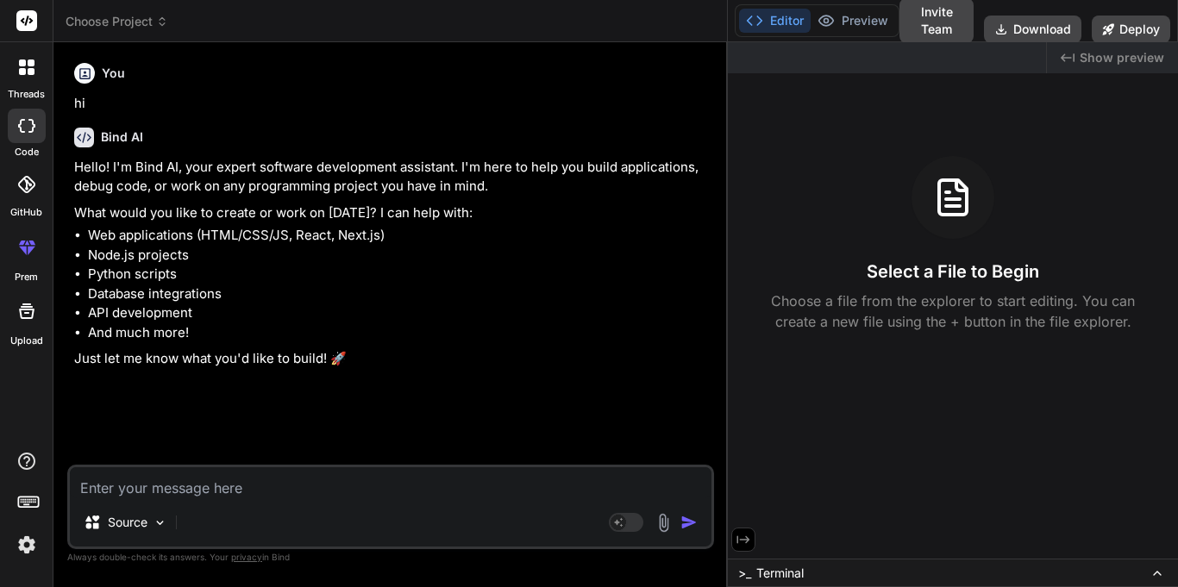
click at [38, 74] on div at bounding box center [27, 67] width 36 height 36
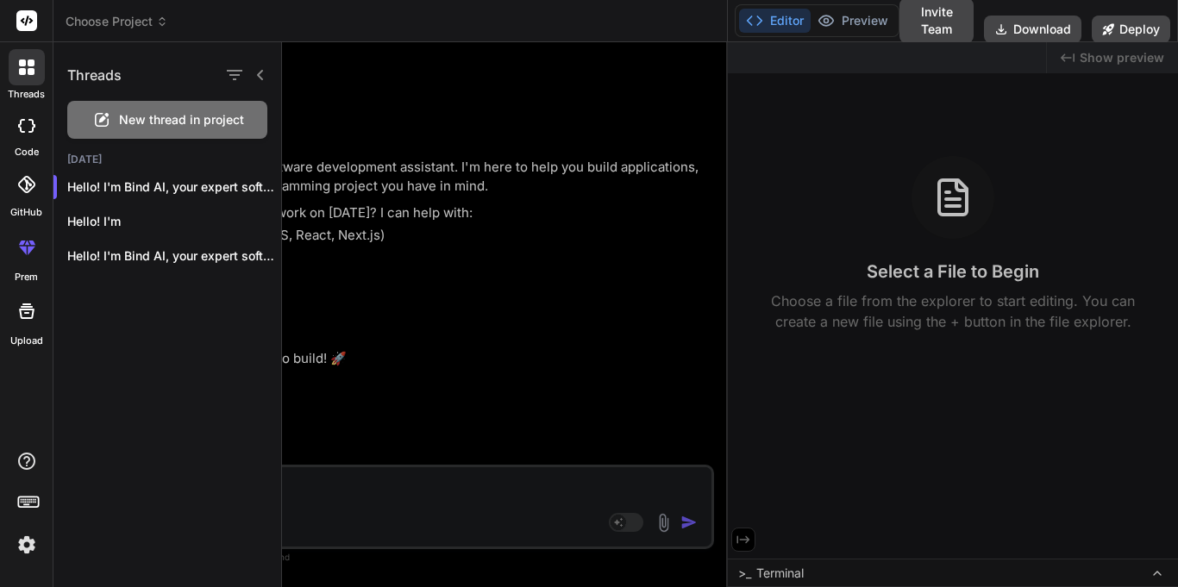
click at [29, 145] on label "code" at bounding box center [27, 152] width 24 height 15
type textarea "x"
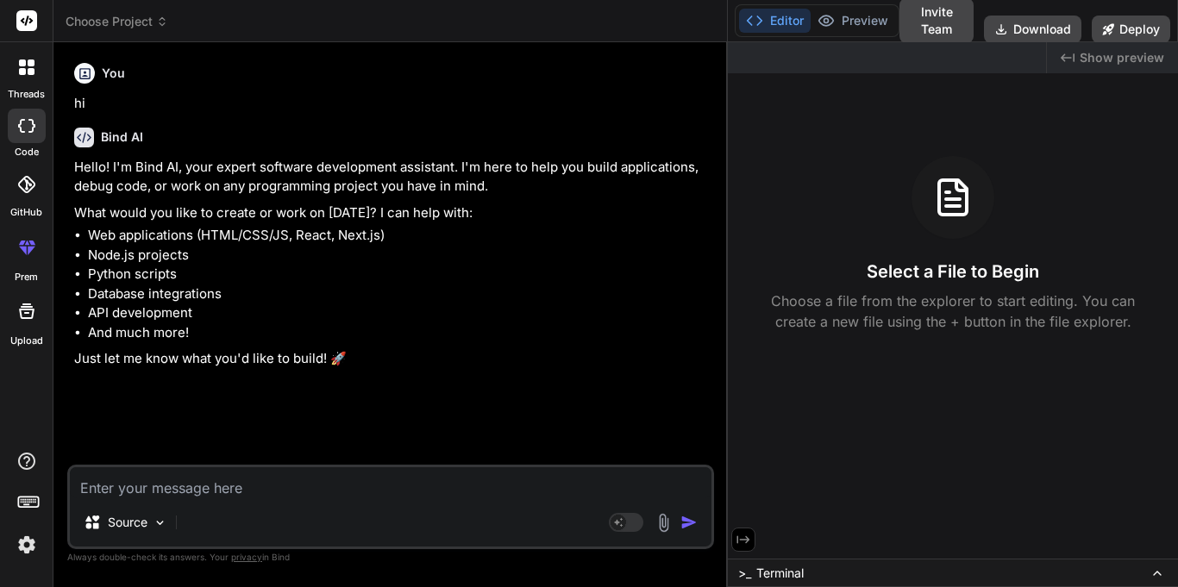
click at [20, 500] on icon at bounding box center [28, 501] width 24 height 24
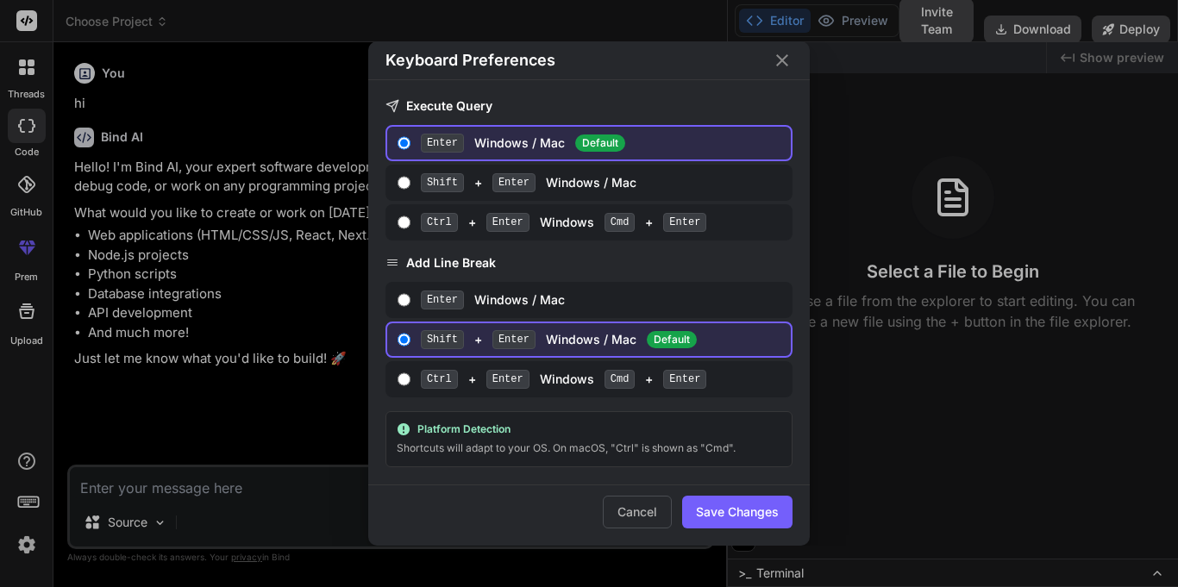
click at [642, 175] on div "Shift + Enter Windows / Mac" at bounding box center [602, 182] width 363 height 19
click at [411, 176] on input "Shift + Enter Windows / Mac" at bounding box center [404, 183] width 13 height 14
radio input "true"
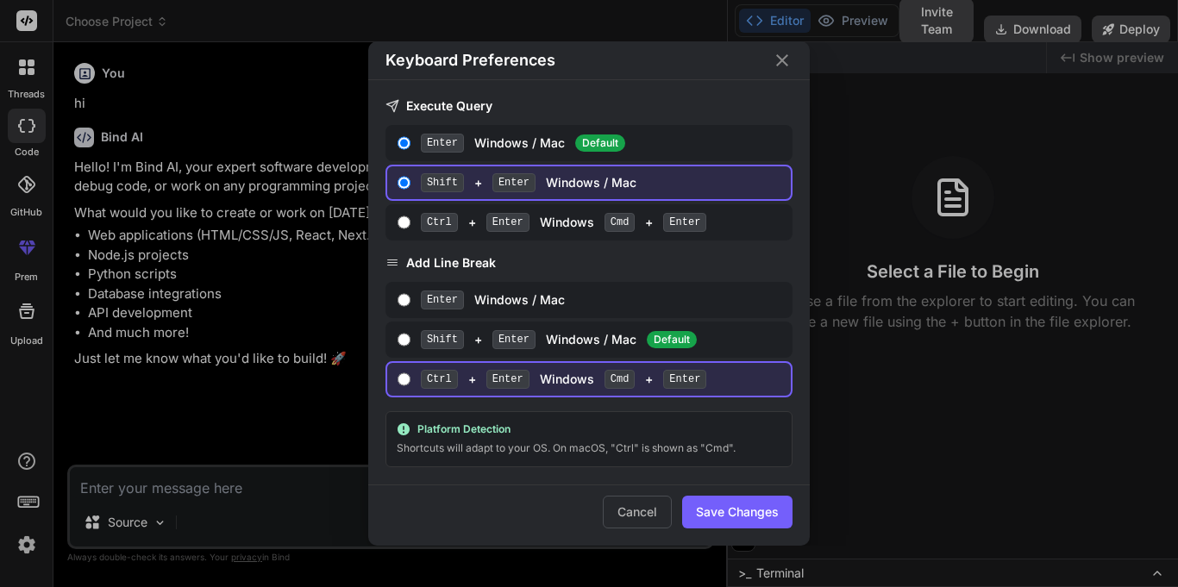
radio input "true"
click at [625, 208] on label "Ctrl + Enter Windows Cmd + Enter" at bounding box center [589, 222] width 407 height 36
click at [411, 216] on input "Ctrl + Enter Windows Cmd + Enter" at bounding box center [404, 223] width 13 height 14
radio input "true"
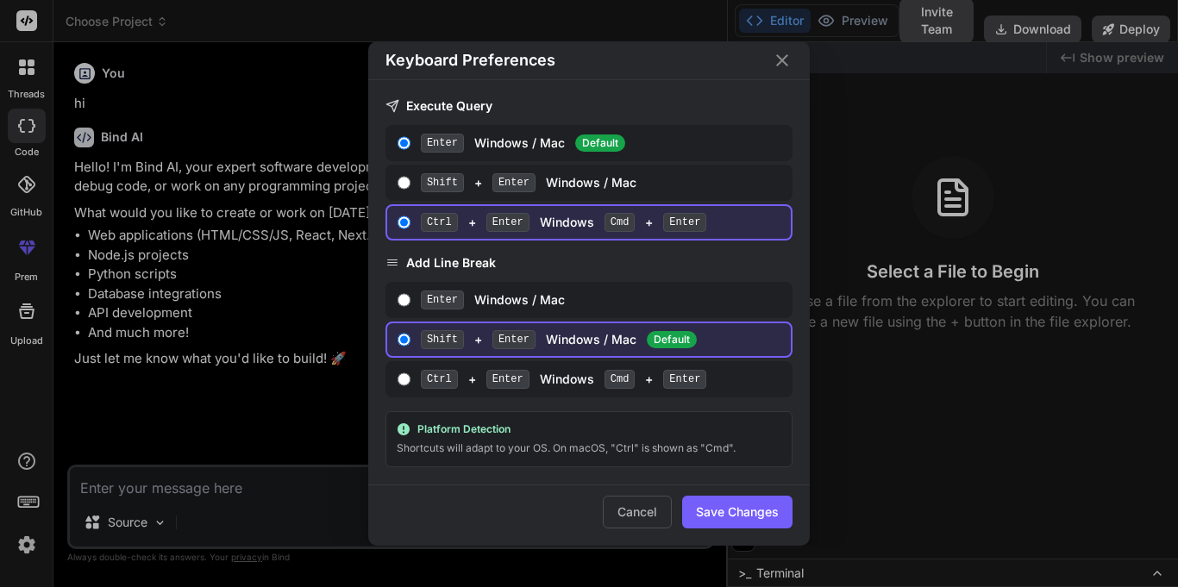
click at [535, 177] on div "Shift + Enter Windows / Mac" at bounding box center [602, 182] width 363 height 19
click at [411, 177] on input "Shift + Enter Windows / Mac" at bounding box center [404, 183] width 13 height 14
radio input "true"
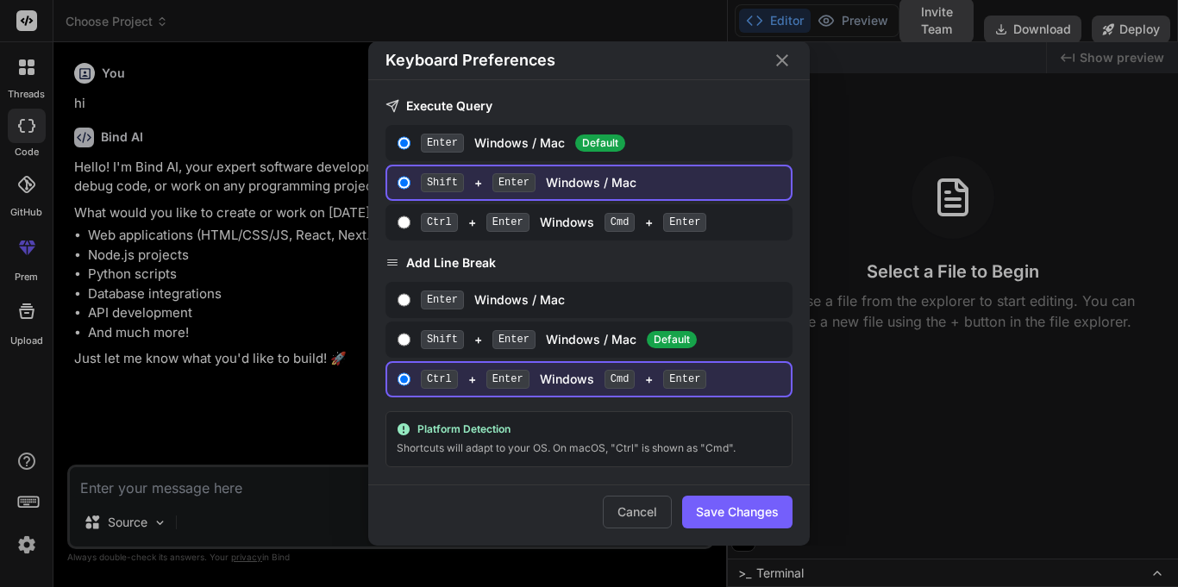
click at [519, 155] on label "Enter Windows / Mac Default" at bounding box center [589, 143] width 407 height 36
click at [411, 150] on input "Enter Windows / Mac Default" at bounding box center [404, 143] width 13 height 14
radio input "true"
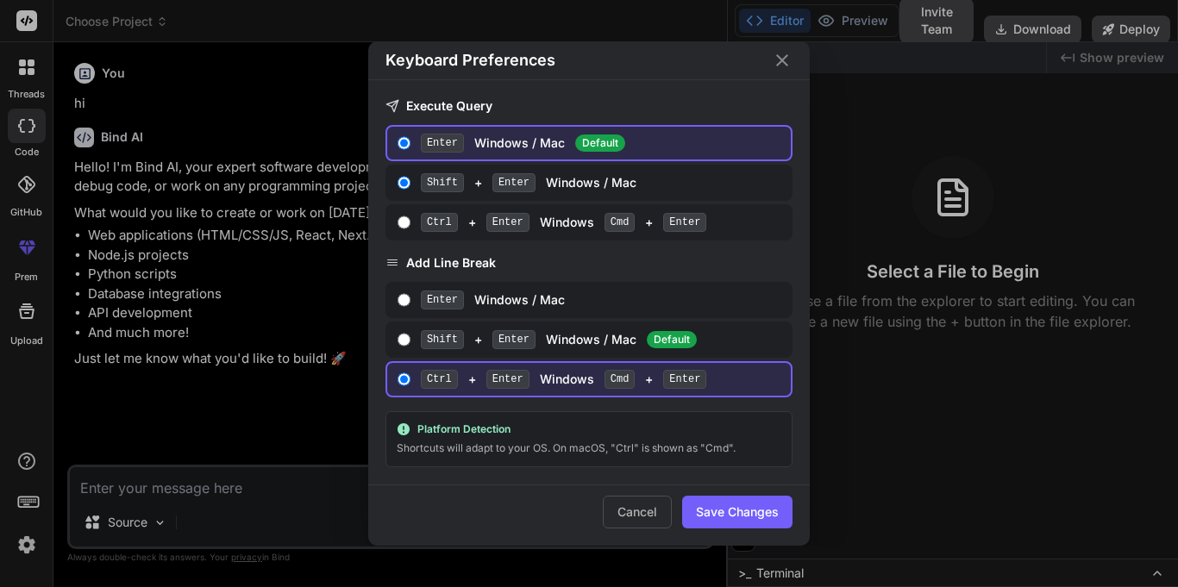
click at [653, 366] on label "Ctrl + Enter Windows Cmd + Enter" at bounding box center [589, 379] width 407 height 36
click at [411, 373] on input "Ctrl + Enter Windows Cmd + Enter" at bounding box center [404, 380] width 13 height 14
click at [642, 345] on div "Shift + Enter Windows / Mac Default" at bounding box center [602, 339] width 363 height 19
click at [411, 345] on input "Shift + Enter Windows / Mac Default" at bounding box center [404, 340] width 13 height 14
radio input "true"
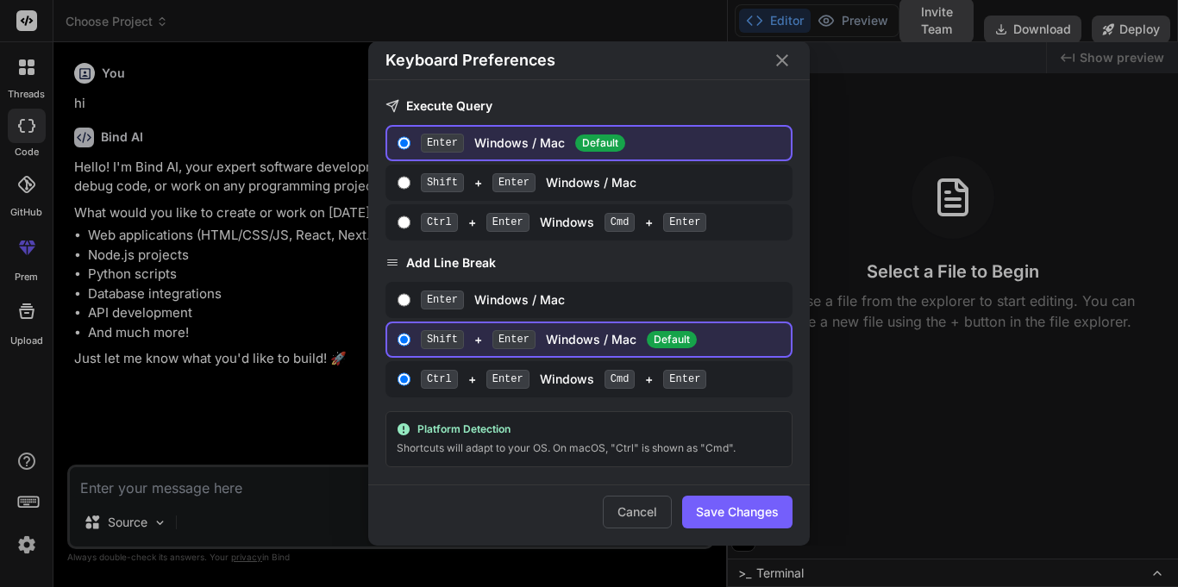
click at [584, 177] on div "Shift + Enter Windows / Mac" at bounding box center [602, 182] width 363 height 19
click at [411, 177] on input "Shift + Enter Windows / Mac" at bounding box center [404, 183] width 13 height 14
radio input "true"
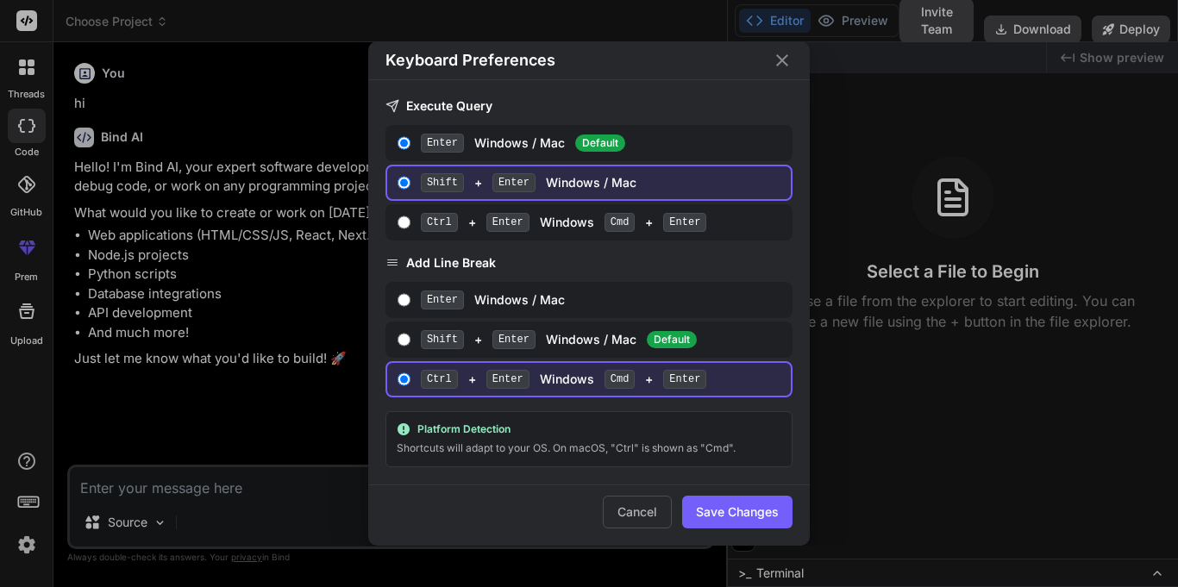
click at [764, 510] on button "Save Changes" at bounding box center [737, 512] width 110 height 33
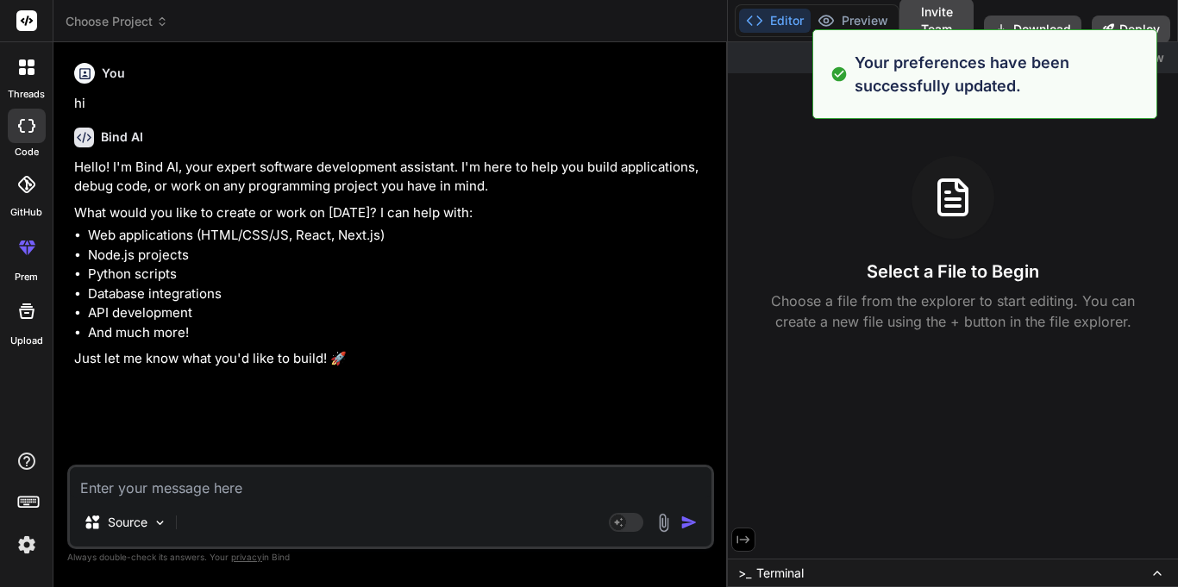
click at [724, 212] on div "Bind AI Web Search Created with Pixso. Code Generator You hi Bind AI Hello! I'm…" at bounding box center [390, 314] width 675 height 544
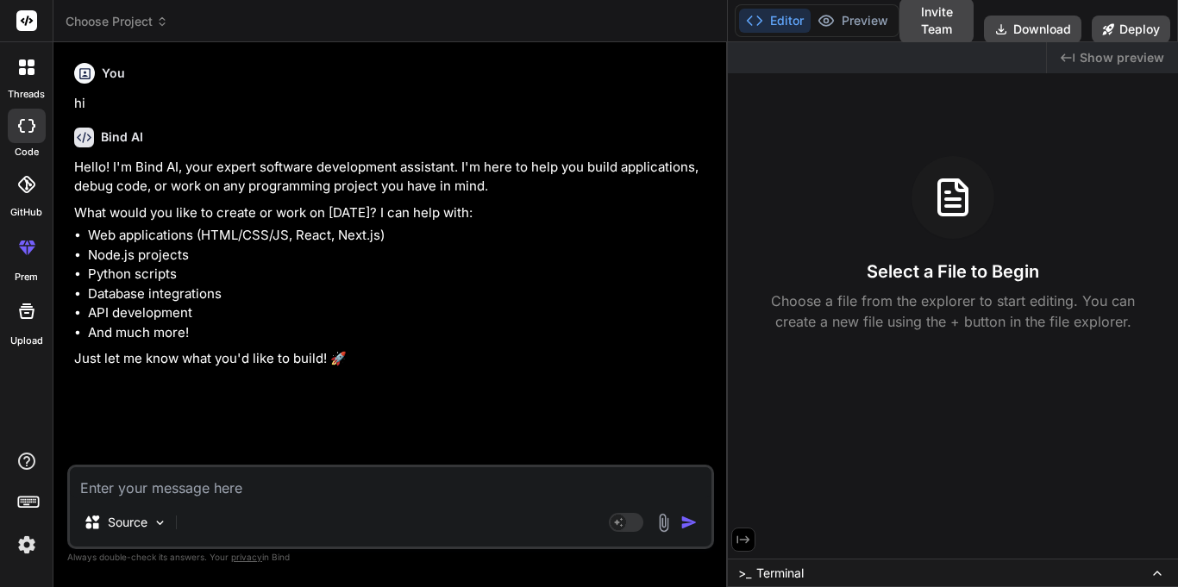
drag, startPoint x: 923, startPoint y: 585, endPoint x: 959, endPoint y: 562, distance: 43.1
click at [878, 157] on div "Select a File to Begin Choose a file from the explorer to start editing. You ca…" at bounding box center [953, 244] width 450 height 176
drag, startPoint x: 878, startPoint y: 157, endPoint x: 743, endPoint y: 544, distance: 410.3
click at [743, 544] on icon at bounding box center [744, 540] width 16 height 16
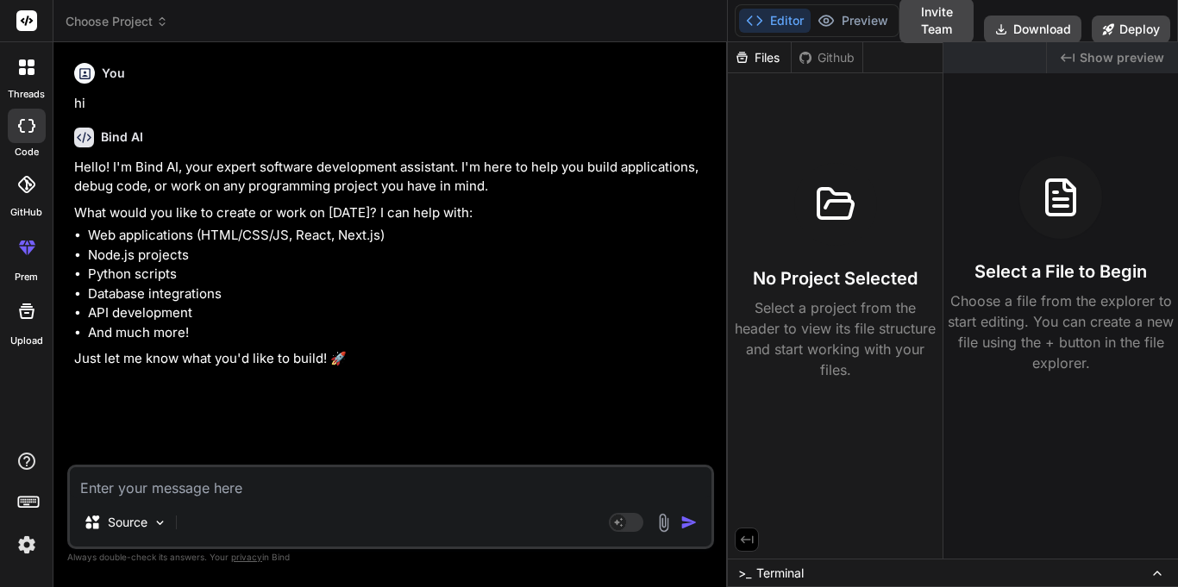
click at [743, 544] on icon at bounding box center [747, 540] width 16 height 16
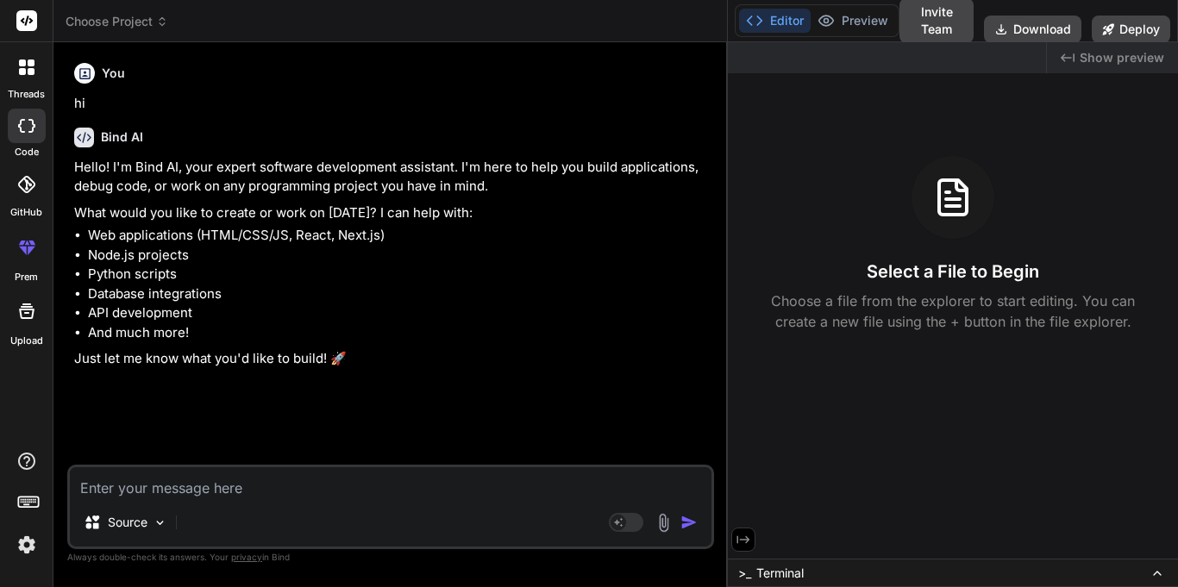
click at [743, 544] on icon at bounding box center [744, 540] width 16 height 16
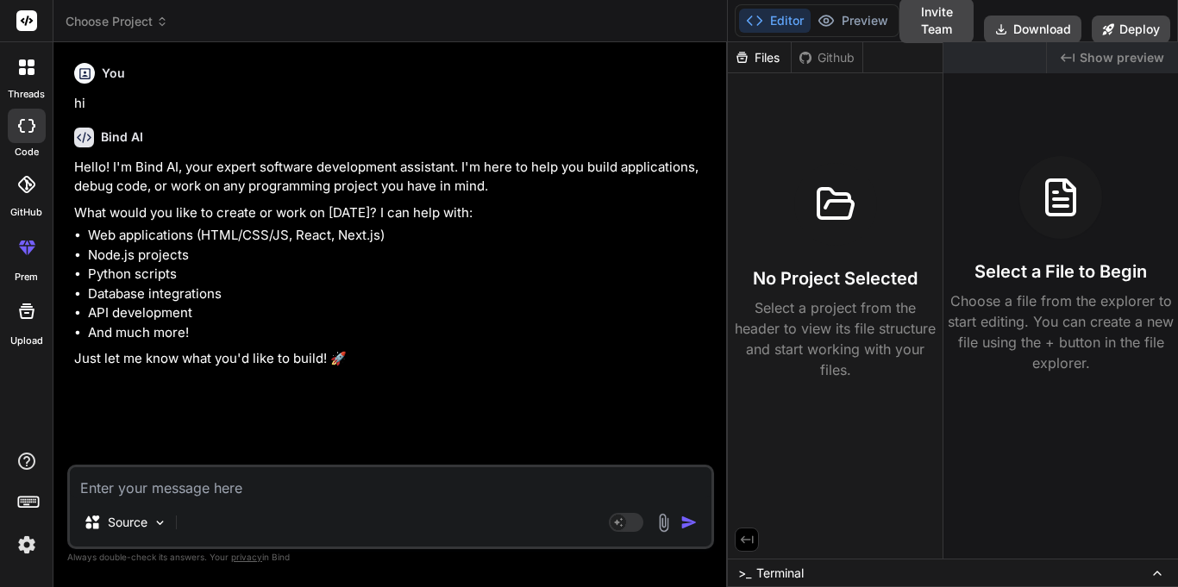
click at [743, 544] on icon at bounding box center [747, 540] width 16 height 16
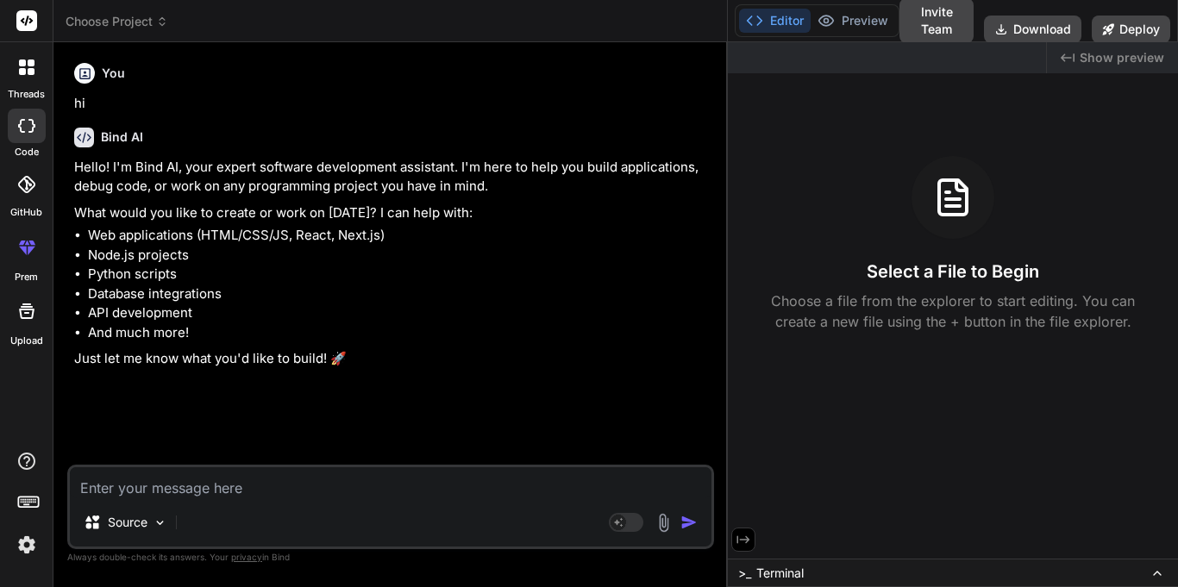
click at [1096, 67] on div "Created with Pixso. Show preview" at bounding box center [1112, 57] width 131 height 31
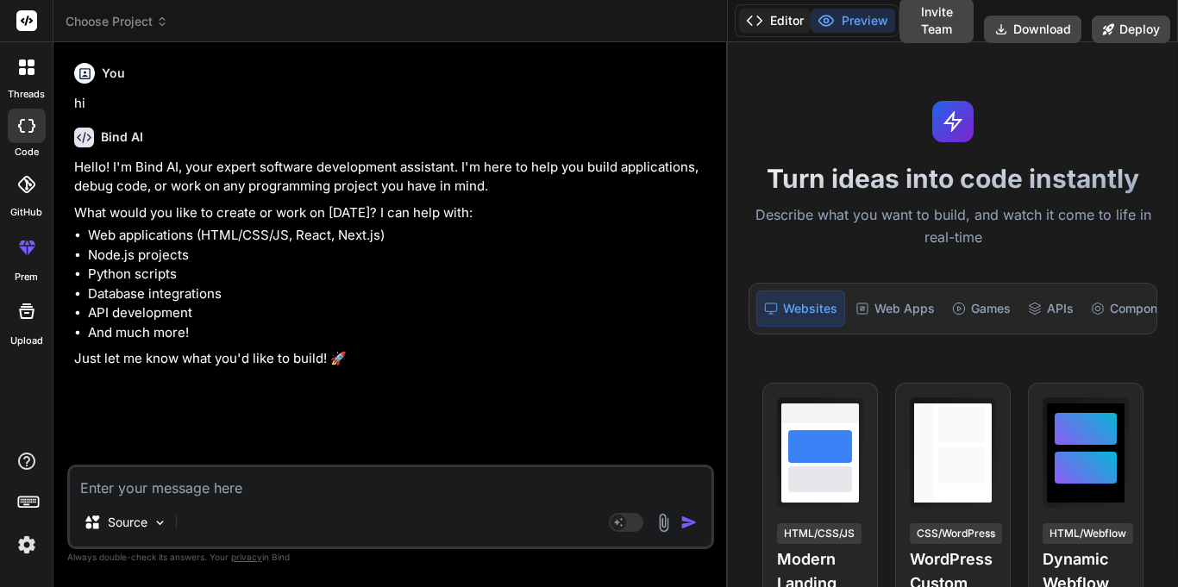
click at [762, 16] on icon at bounding box center [754, 20] width 17 height 17
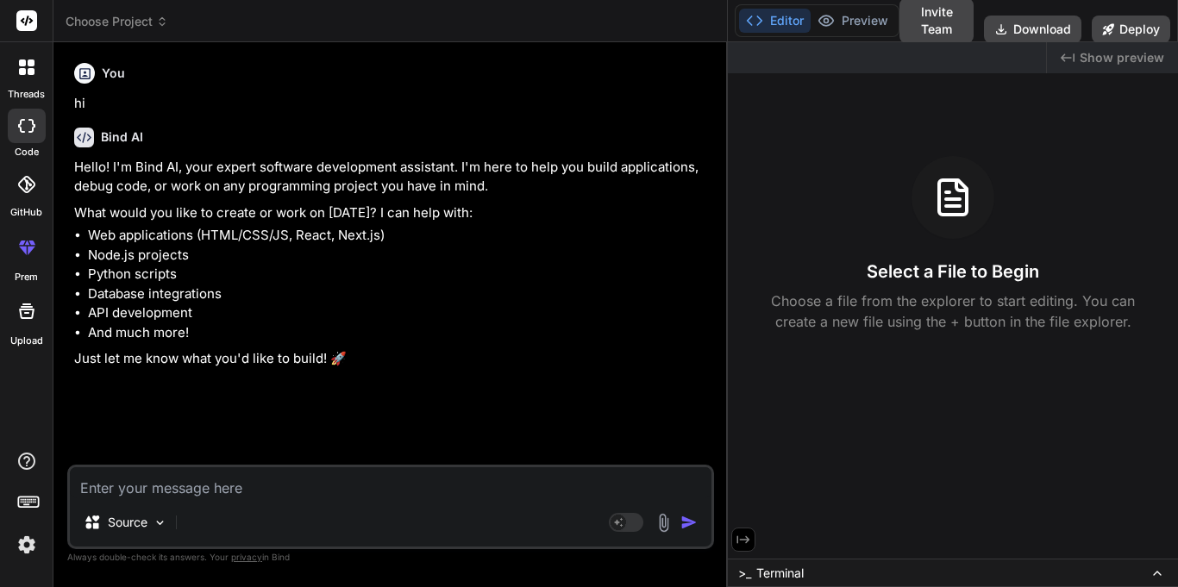
click at [20, 95] on label "threads" at bounding box center [26, 94] width 37 height 15
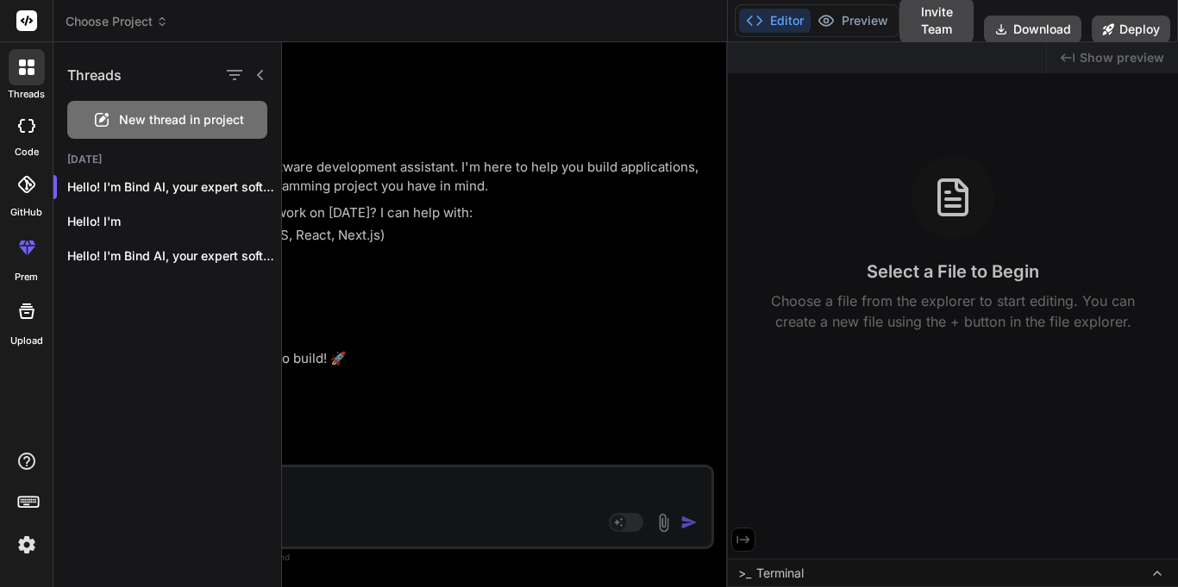
click at [120, 89] on div "Threads" at bounding box center [167, 71] width 228 height 59
click at [117, 108] on div "New thread in project" at bounding box center [167, 120] width 200 height 38
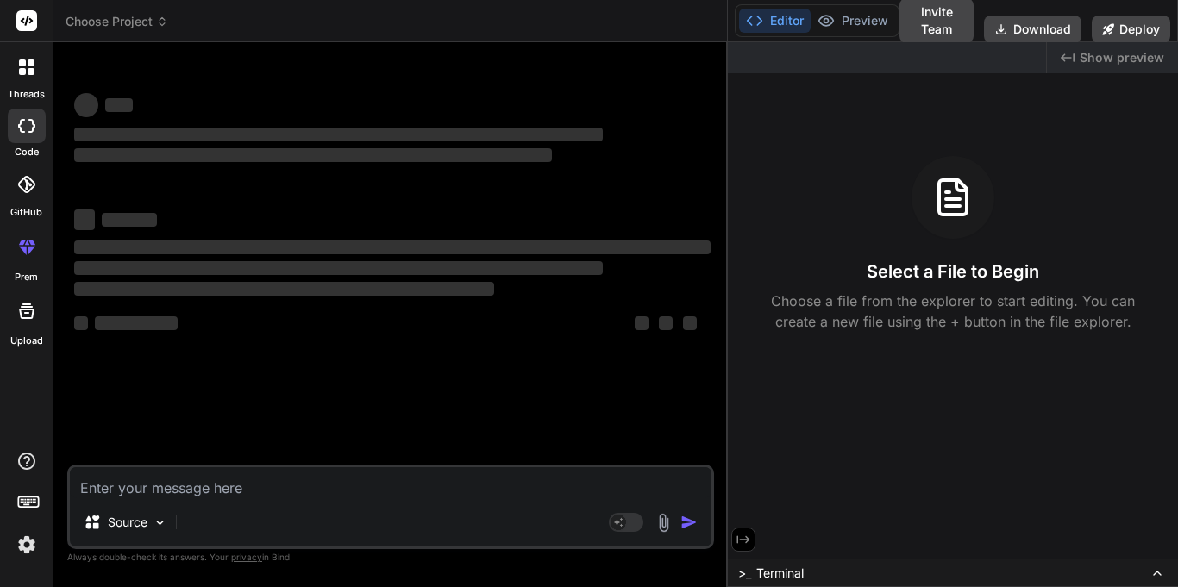
type textarea "x"
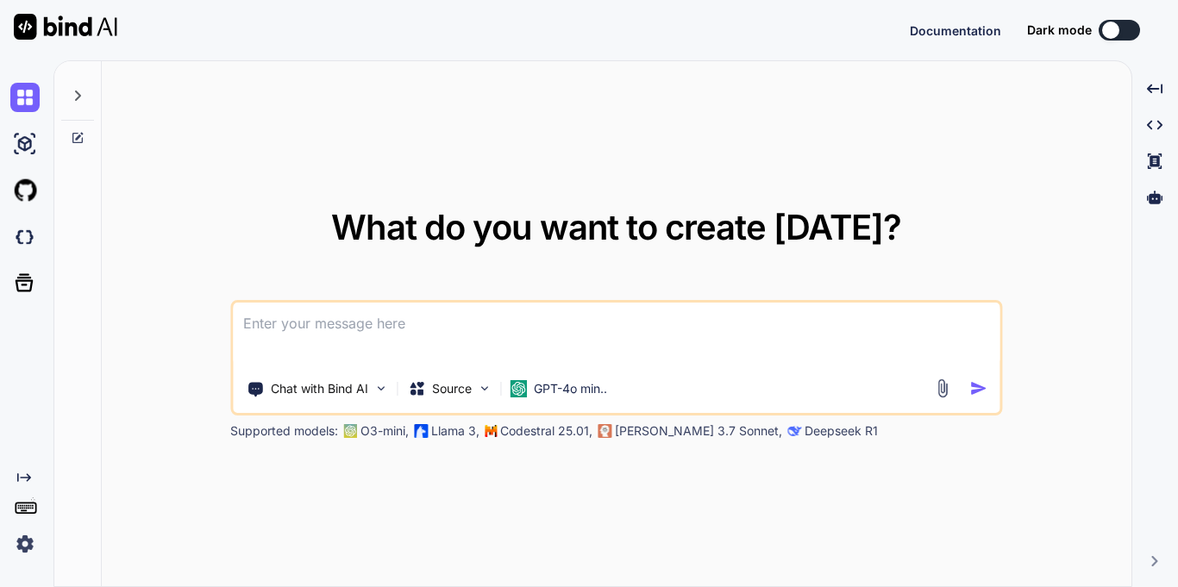
click at [1140, 29] on div "Dark mode" at bounding box center [1088, 30] width 123 height 21
click at [1126, 31] on button at bounding box center [1119, 30] width 41 height 21
click at [1106, 31] on div at bounding box center [1110, 30] width 17 height 17
click at [1109, 31] on div at bounding box center [1110, 30] width 17 height 17
click at [1119, 22] on button at bounding box center [1119, 30] width 41 height 21
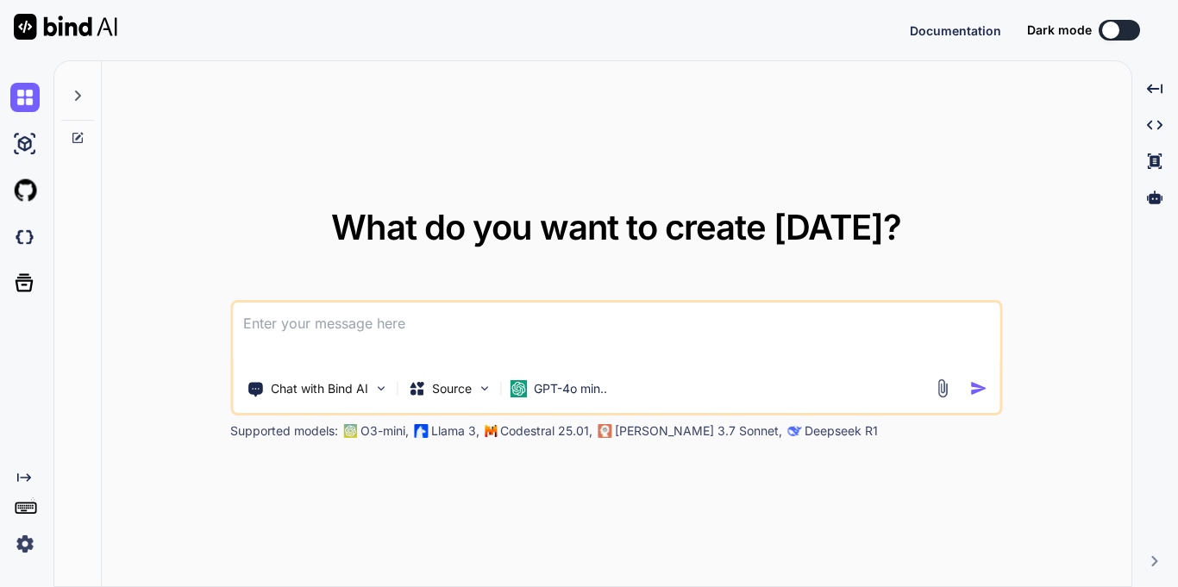
type textarea "x"
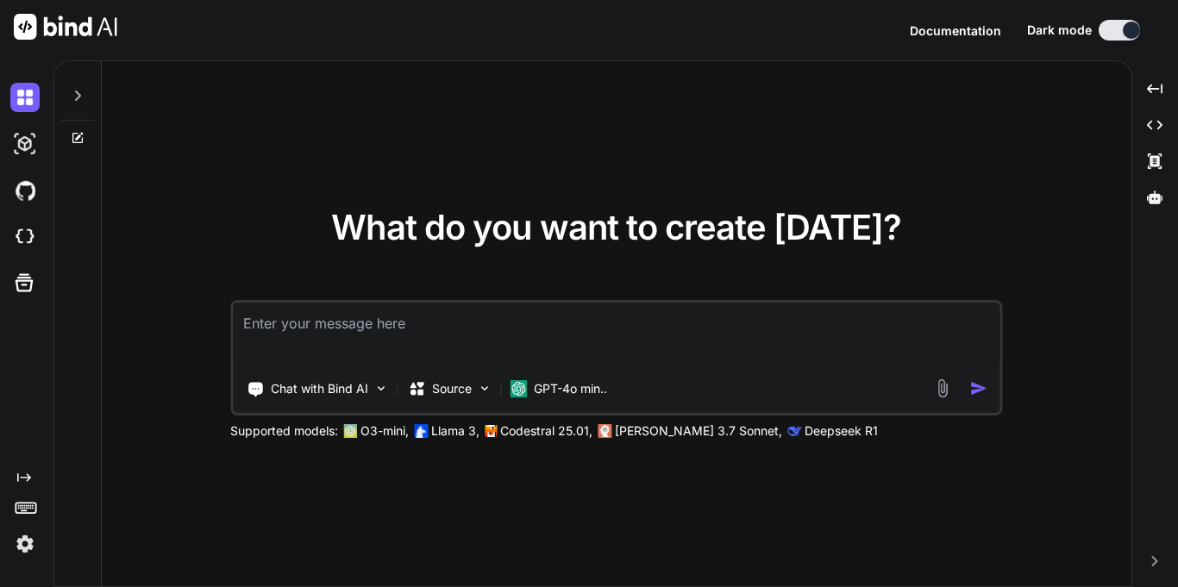
click at [560, 353] on textarea at bounding box center [616, 335] width 767 height 64
type textarea "h"
type textarea "x"
type textarea "hi"
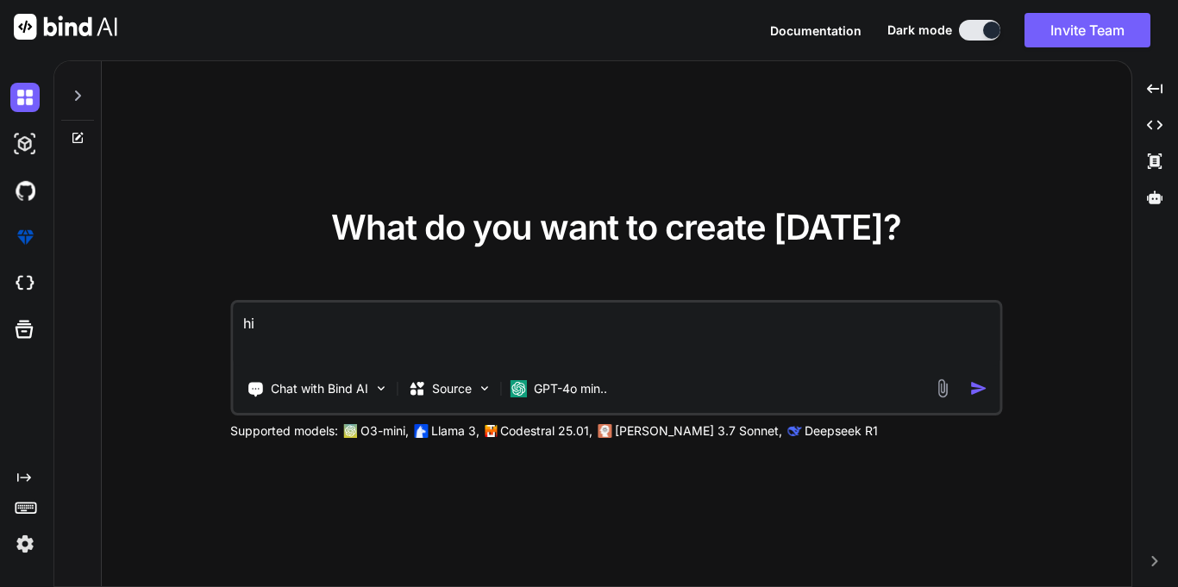
type textarea "x"
click at [357, 331] on textarea "hi" at bounding box center [616, 335] width 767 height 64
type textarea "hi"
click at [975, 390] on img "button" at bounding box center [979, 389] width 18 height 18
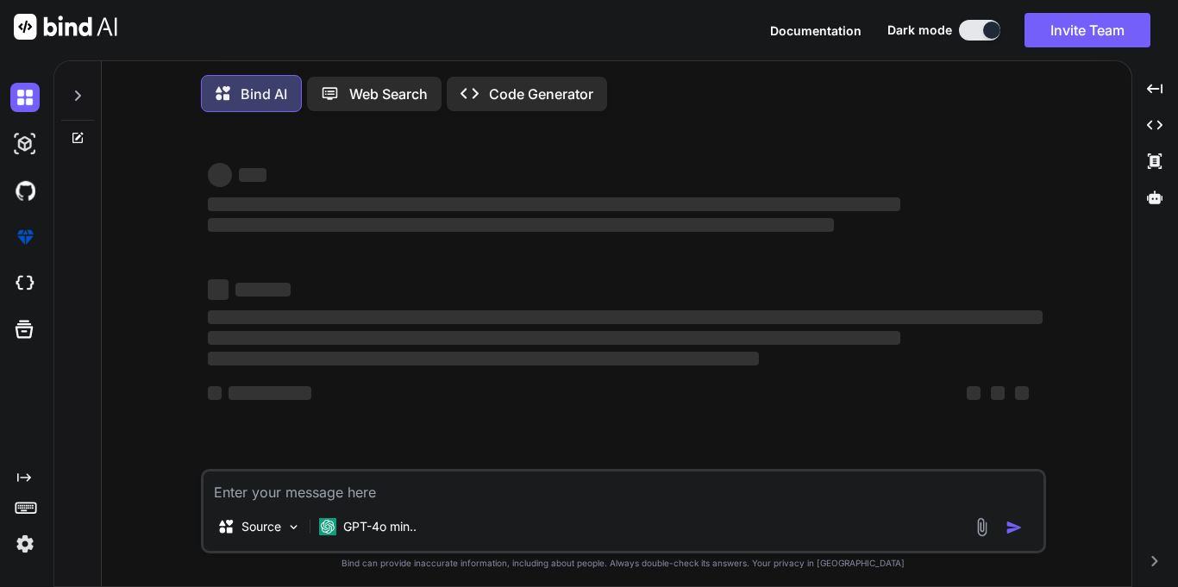
type textarea "x"
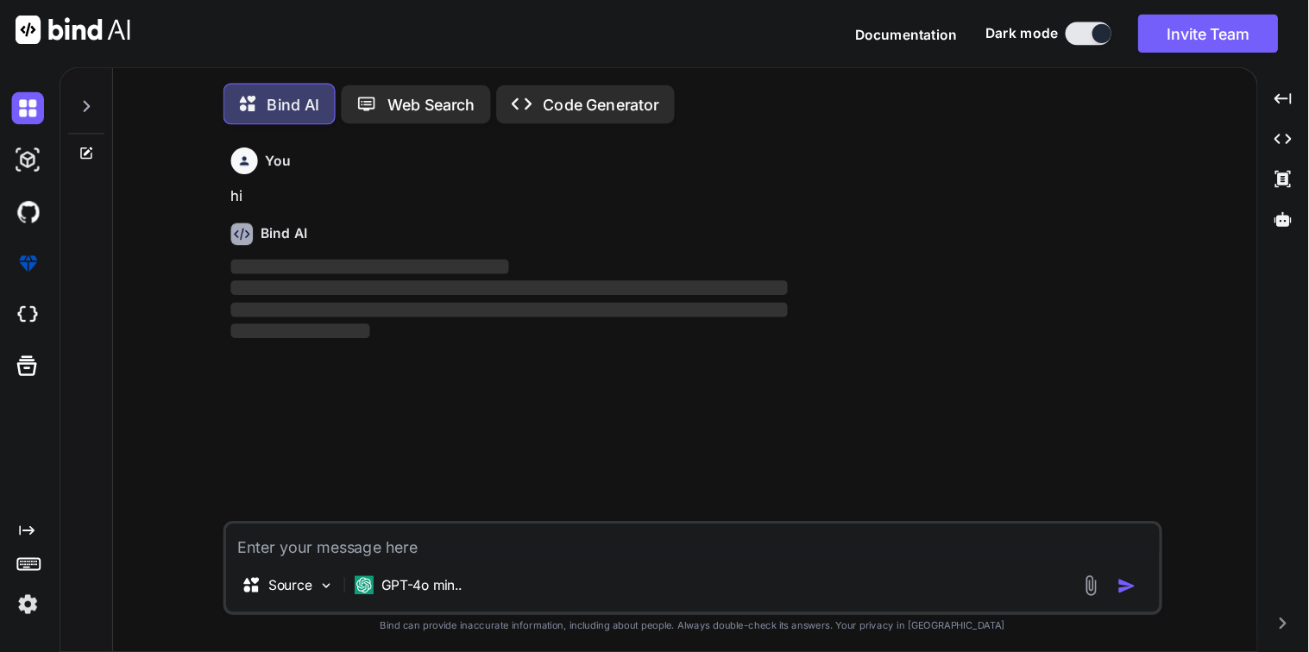
scroll to position [9, 0]
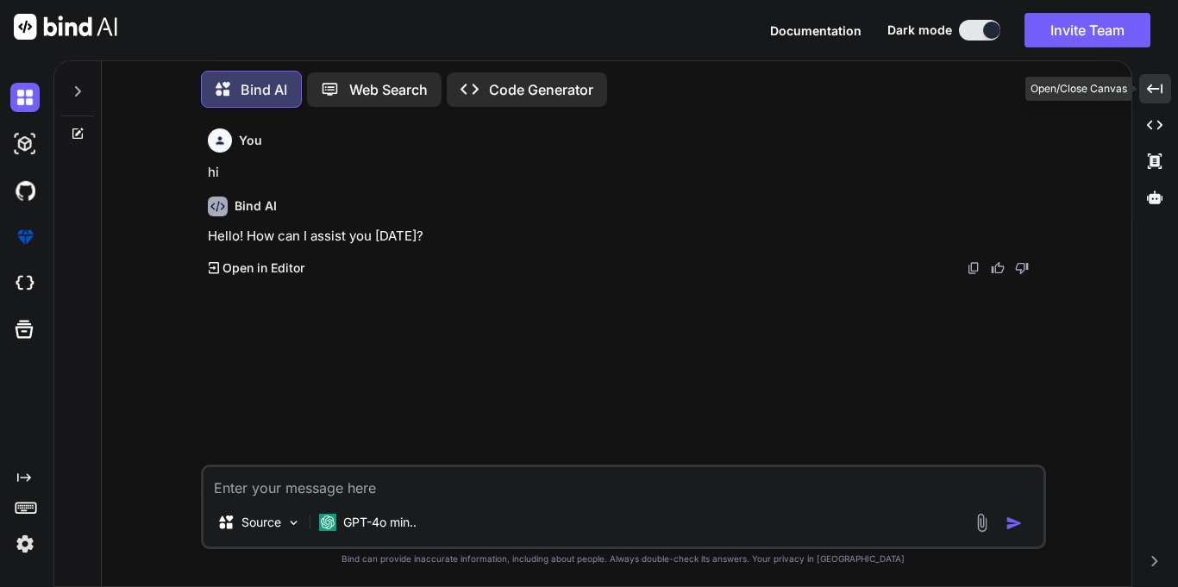
click at [1160, 91] on icon "Created with Pixso." at bounding box center [1155, 89] width 16 height 16
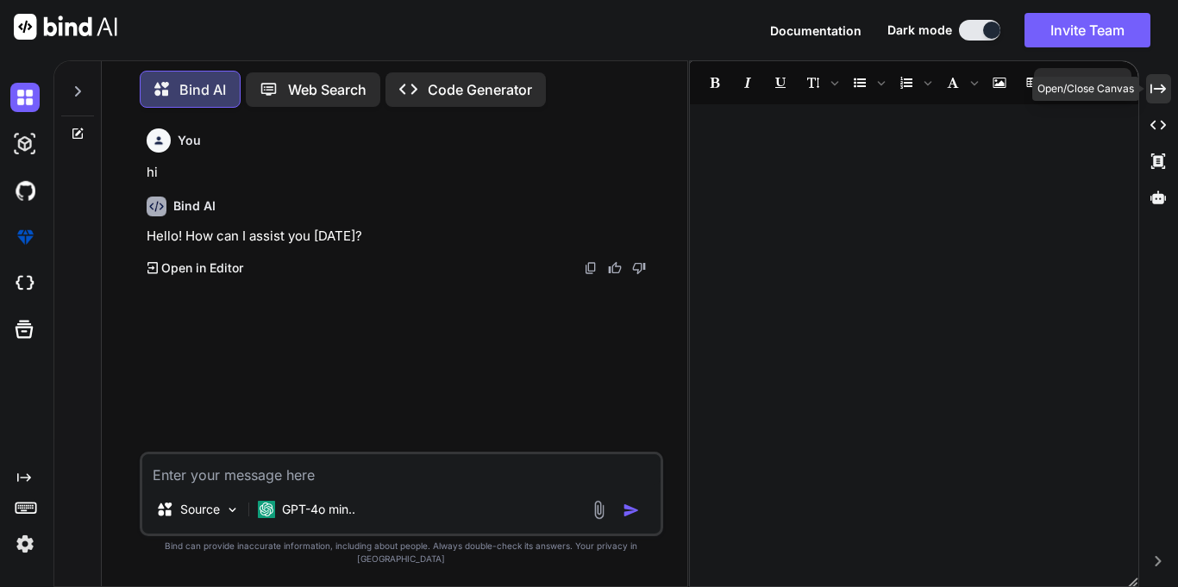
click at [1160, 91] on icon "Created with Pixso." at bounding box center [1159, 89] width 16 height 16
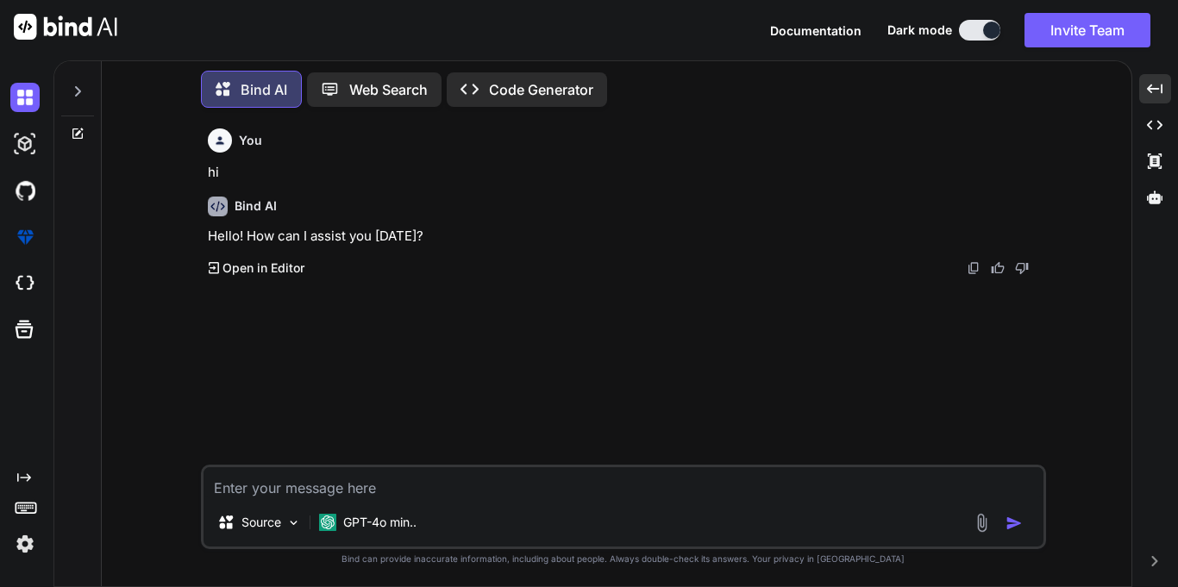
click at [527, 286] on div "You hi Bind AI Hello! How can I assist you today? Created with Pixso. Open in E…" at bounding box center [625, 293] width 842 height 343
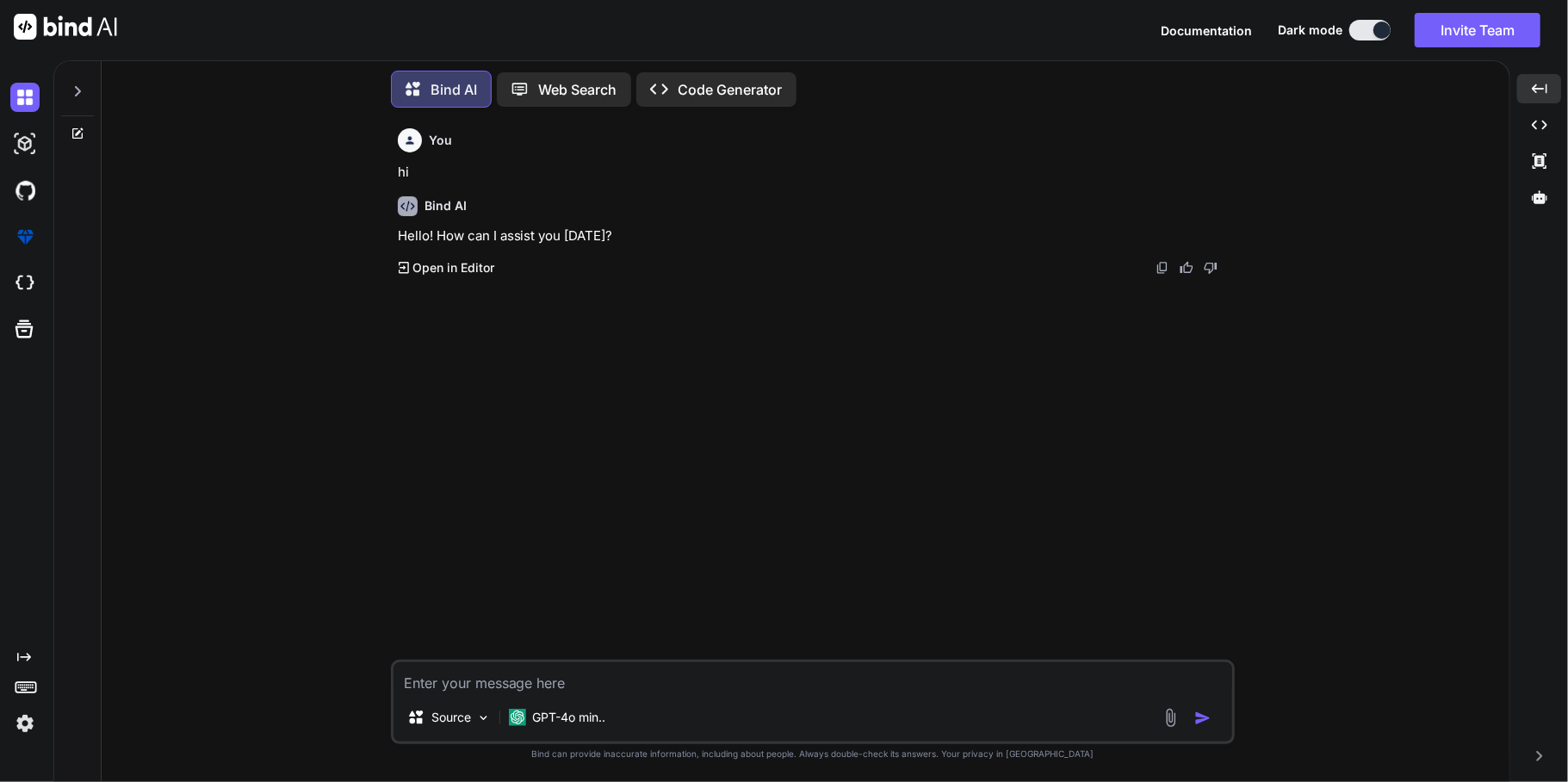
scroll to position [8, 0]
